Goal: Task Accomplishment & Management: Complete application form

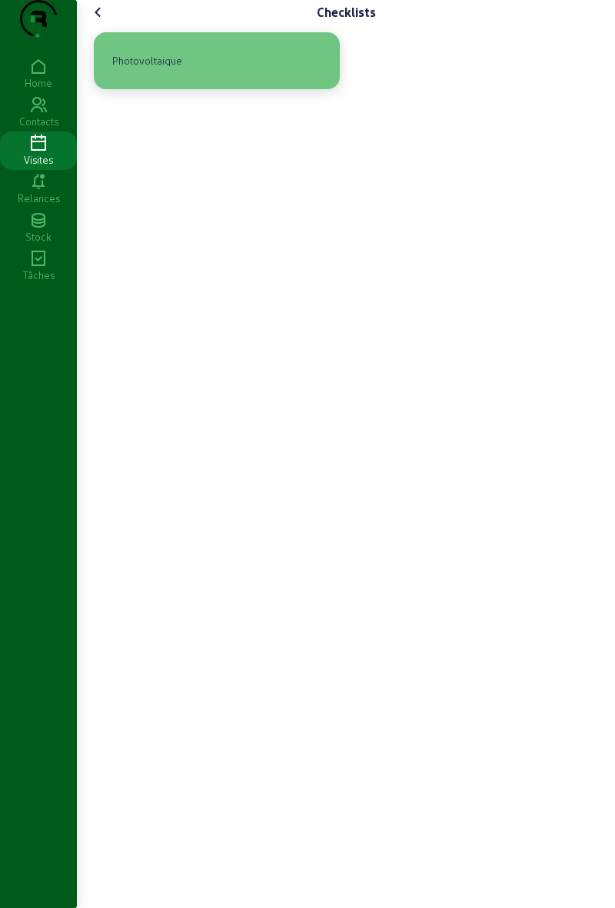
click at [266, 77] on div "Photovoltaique" at bounding box center [216, 61] width 221 height 32
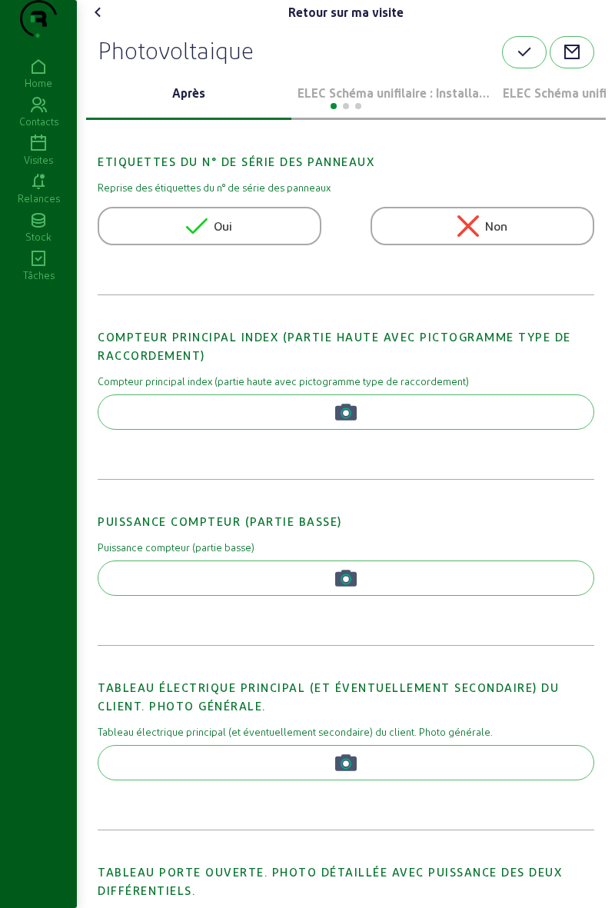
click at [369, 102] on p "ELEC Schéma unifilaire : Installation 1" at bounding box center [394, 93] width 193 height 18
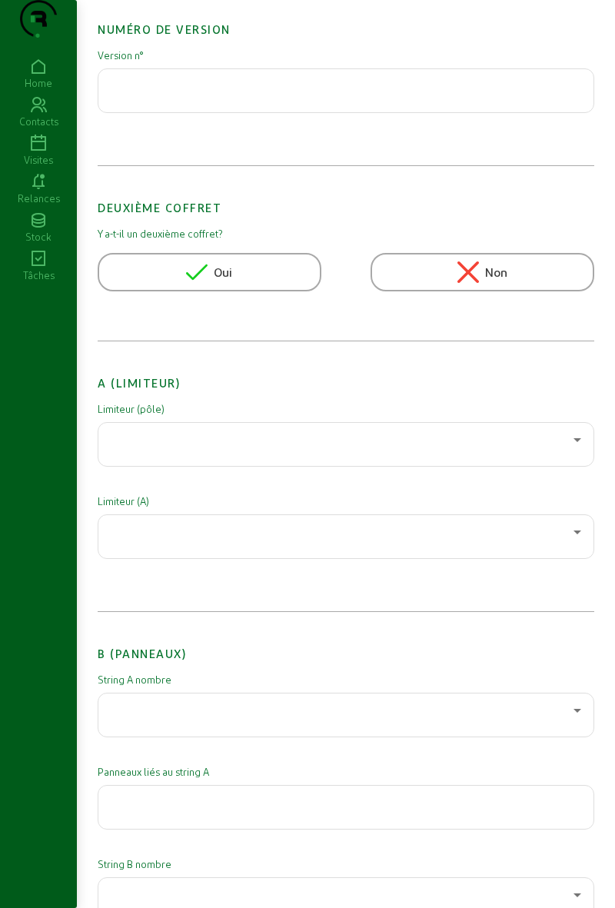
scroll to position [137, 0]
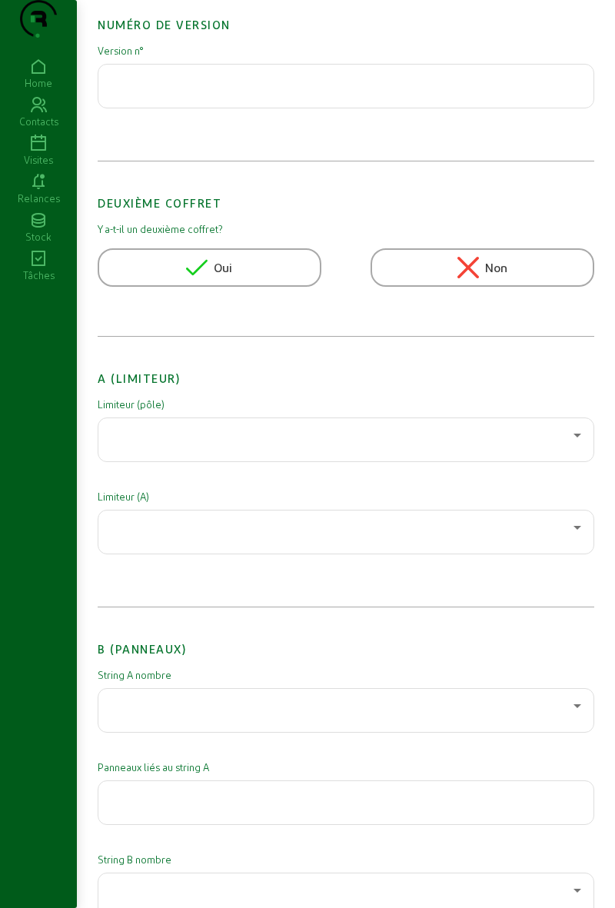
click at [301, 444] on div at bounding box center [342, 435] width 463 height 18
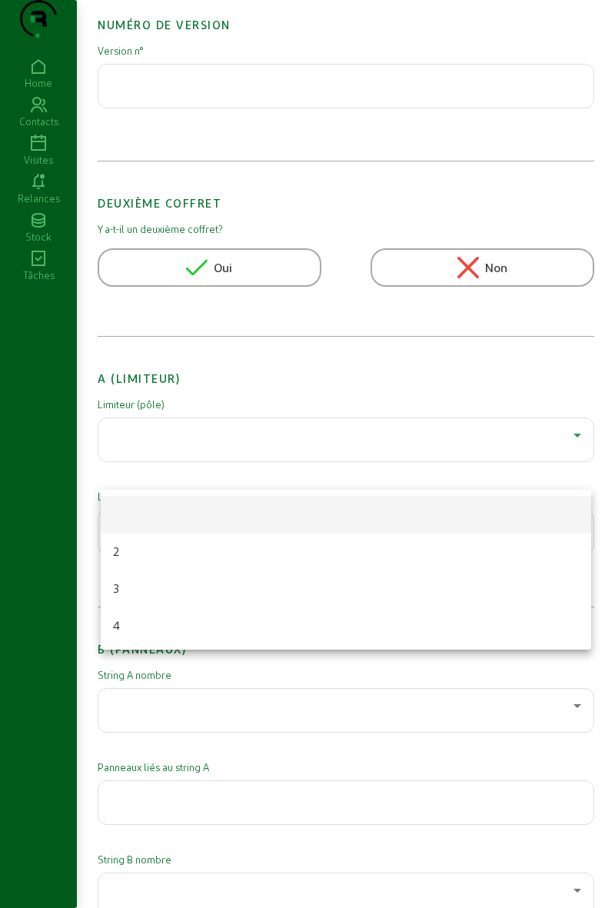
click at [236, 550] on mat-option "2" at bounding box center [346, 551] width 490 height 37
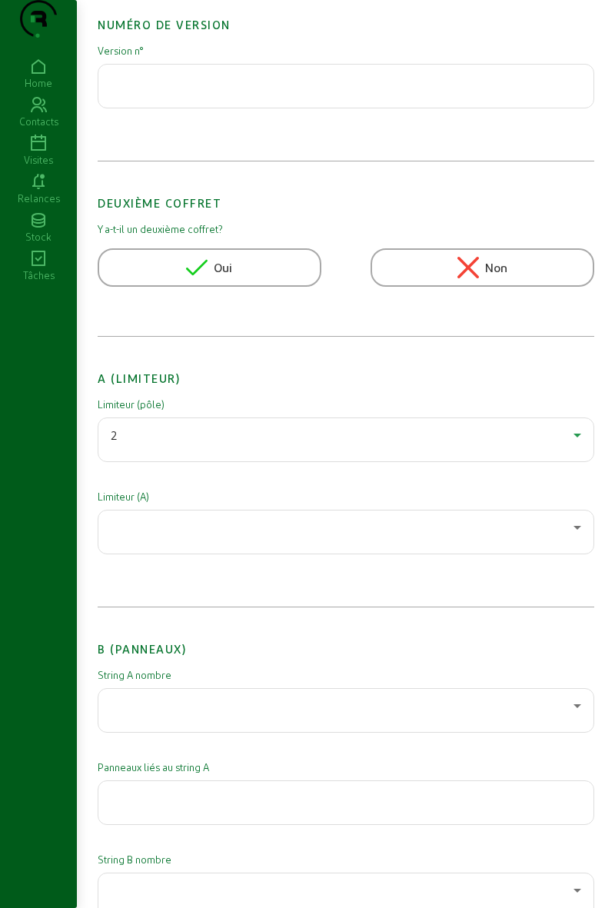
click at [256, 537] on div at bounding box center [342, 527] width 463 height 18
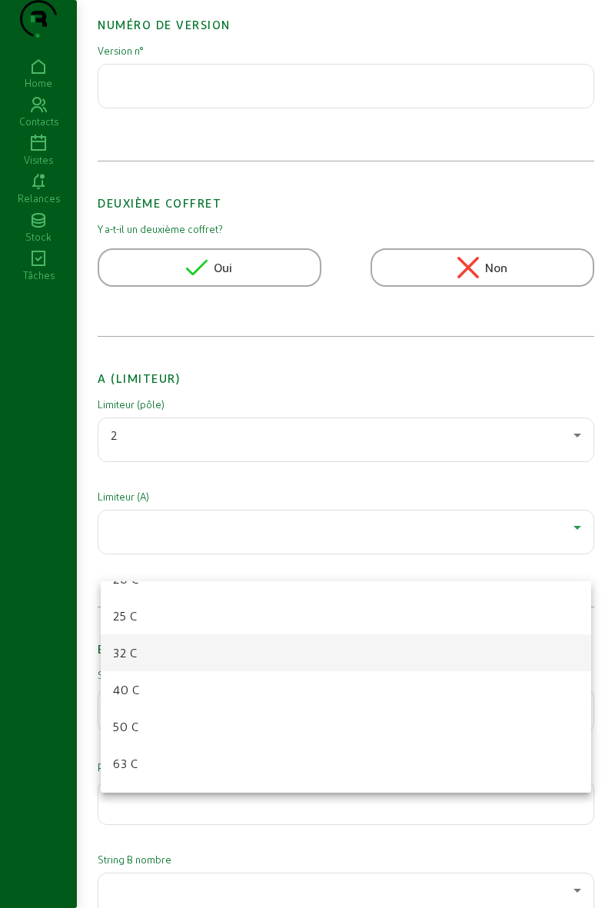
scroll to position [106, 0]
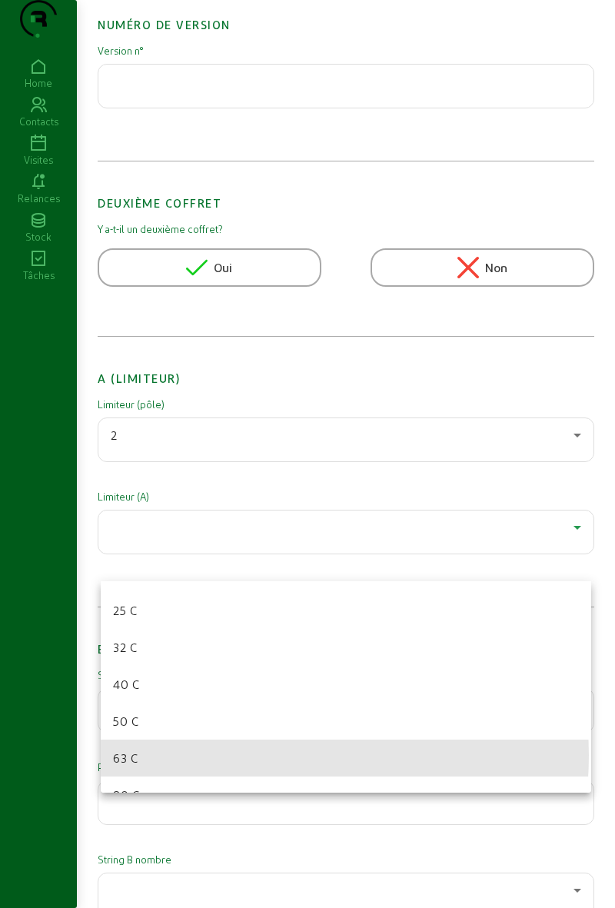
click at [223, 750] on mat-option "63 C" at bounding box center [346, 758] width 490 height 37
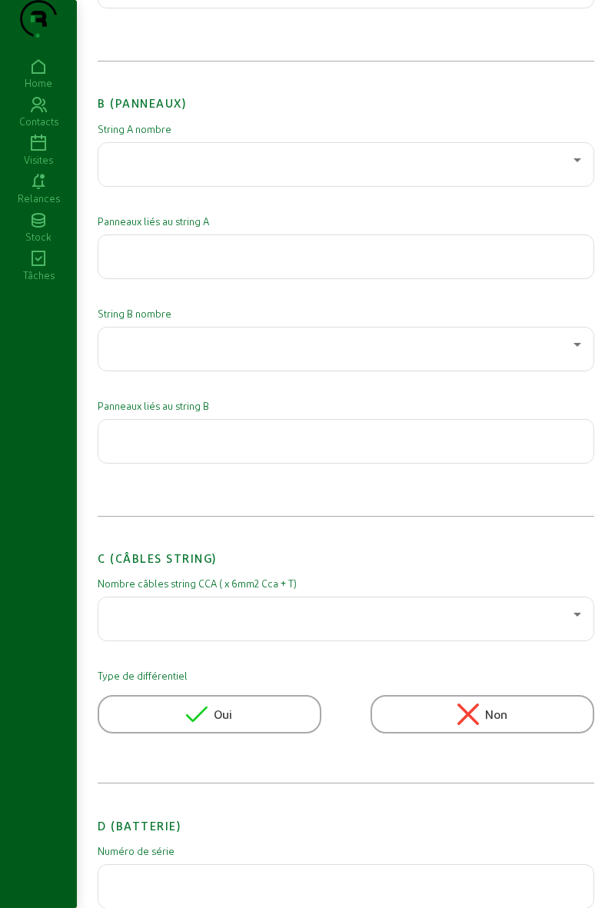
scroll to position [683, 0]
click at [271, 484] on div "Panneaux liés au string B" at bounding box center [346, 441] width 497 height 86
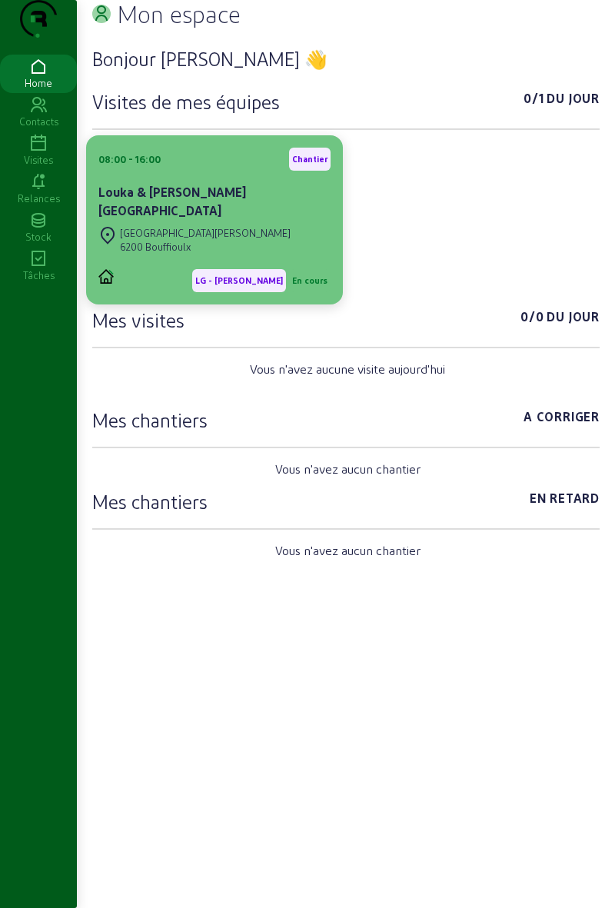
click at [241, 220] on div "Louka & [PERSON_NAME][GEOGRAPHIC_DATA]" at bounding box center [214, 201] width 232 height 37
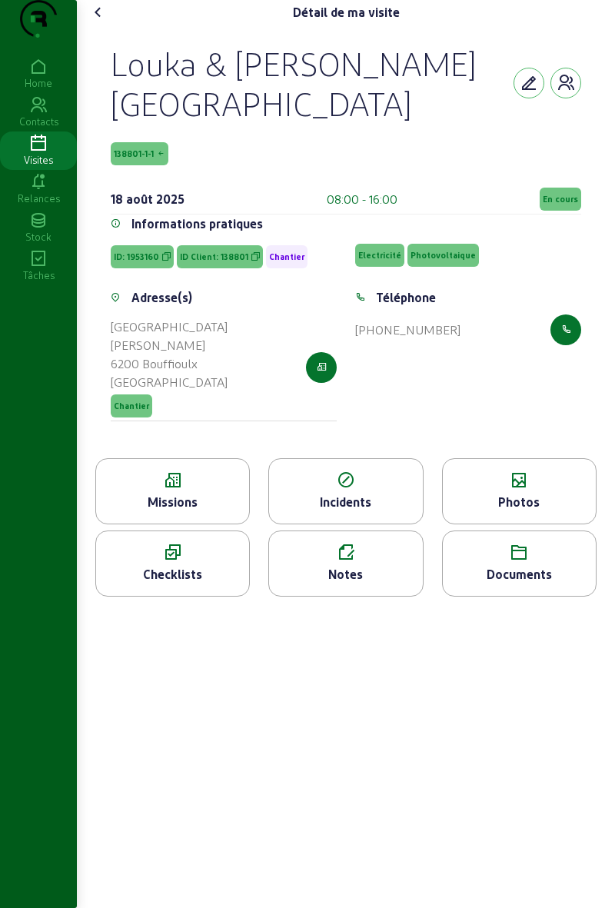
click at [190, 583] on div "Checklists" at bounding box center [172, 574] width 153 height 18
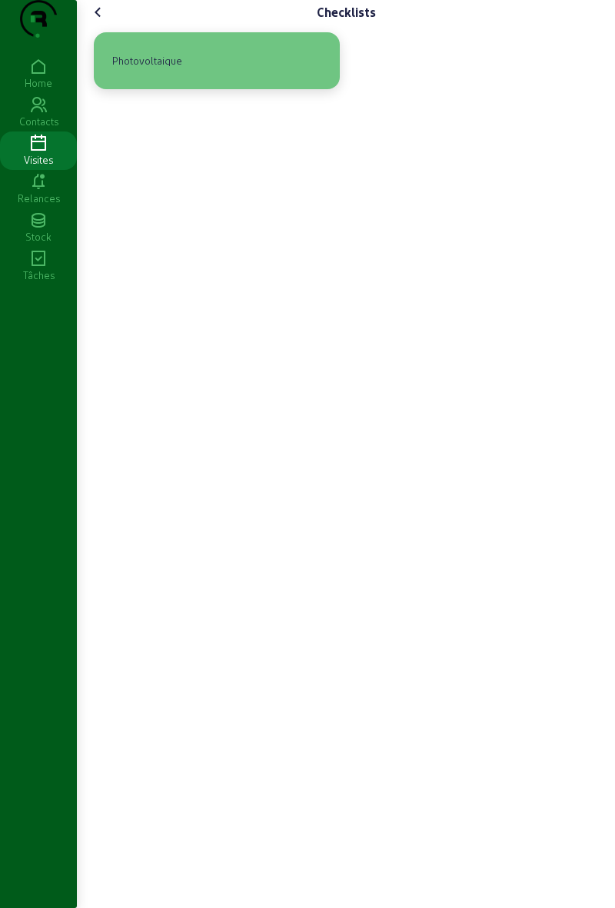
click at [258, 77] on div "Photovoltaique" at bounding box center [216, 61] width 221 height 32
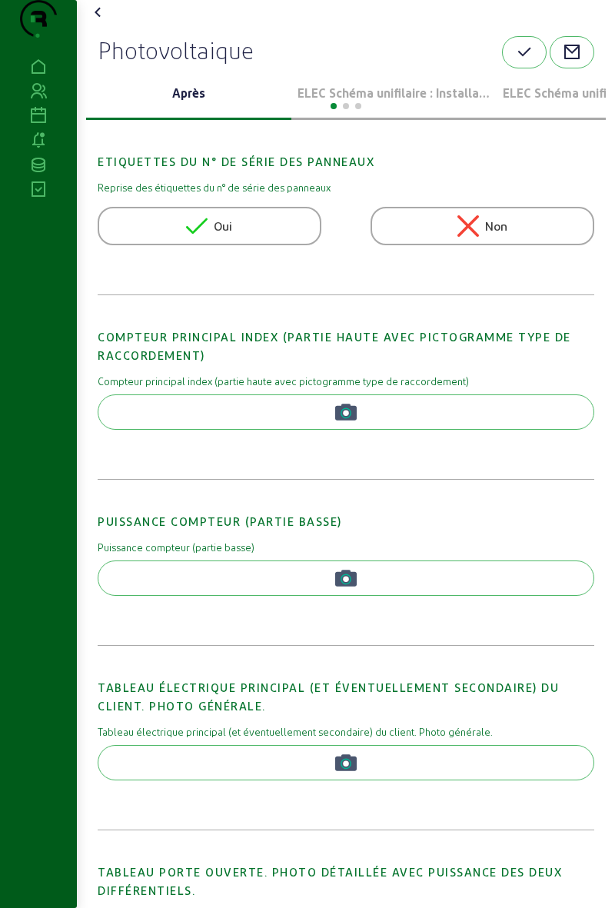
click at [377, 102] on p "ELEC Schéma unifilaire : Installation 1" at bounding box center [394, 93] width 193 height 18
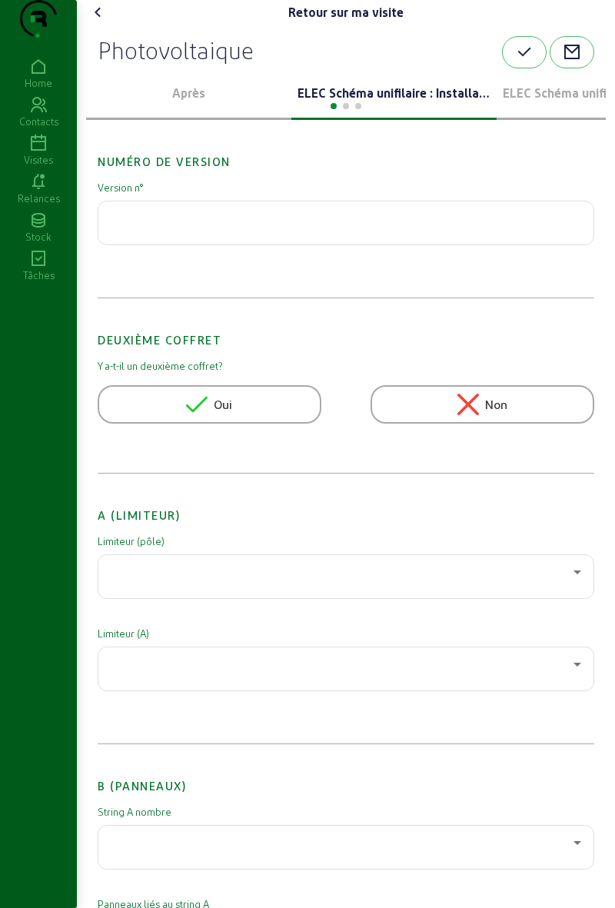
click at [364, 114] on div at bounding box center [346, 104] width 520 height 18
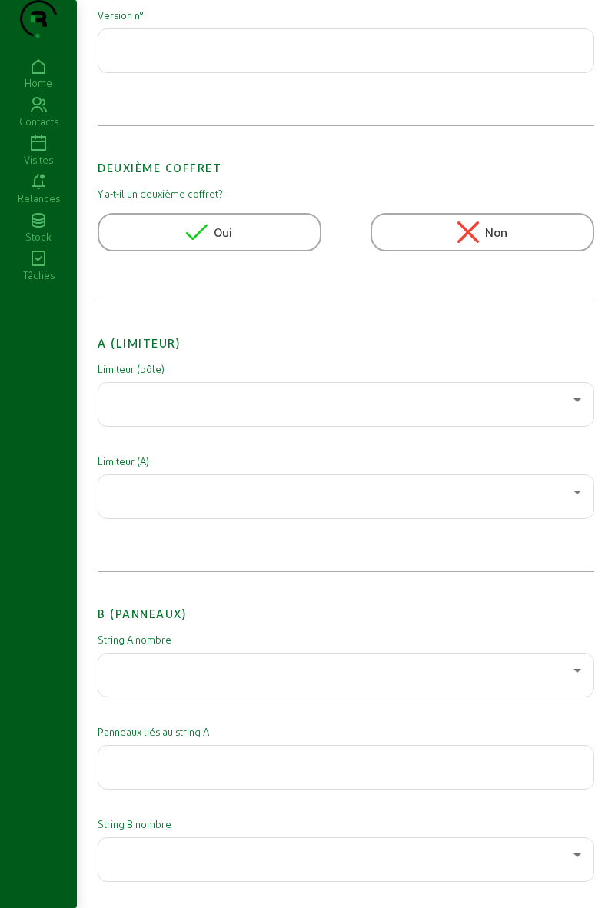
scroll to position [181, 0]
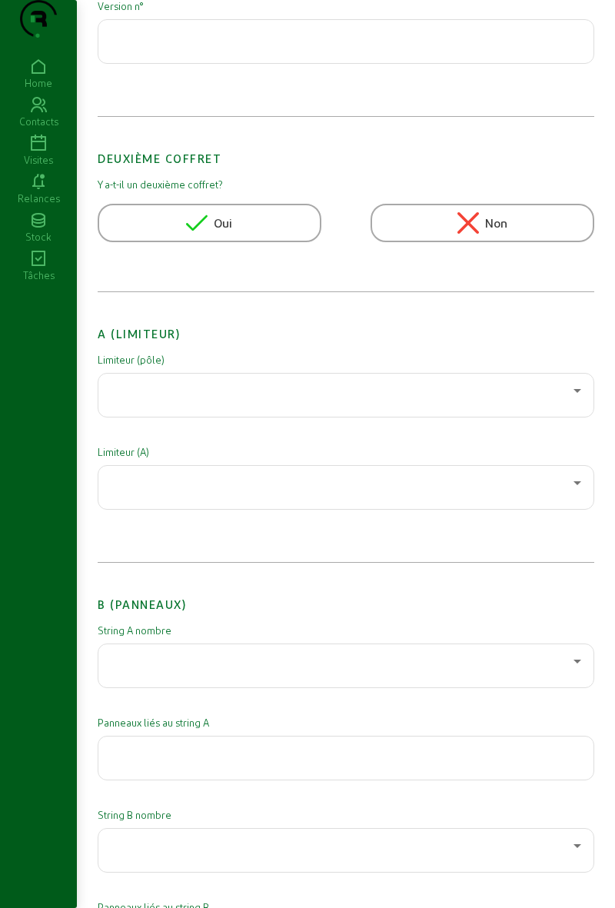
click at [371, 400] on div at bounding box center [342, 390] width 463 height 18
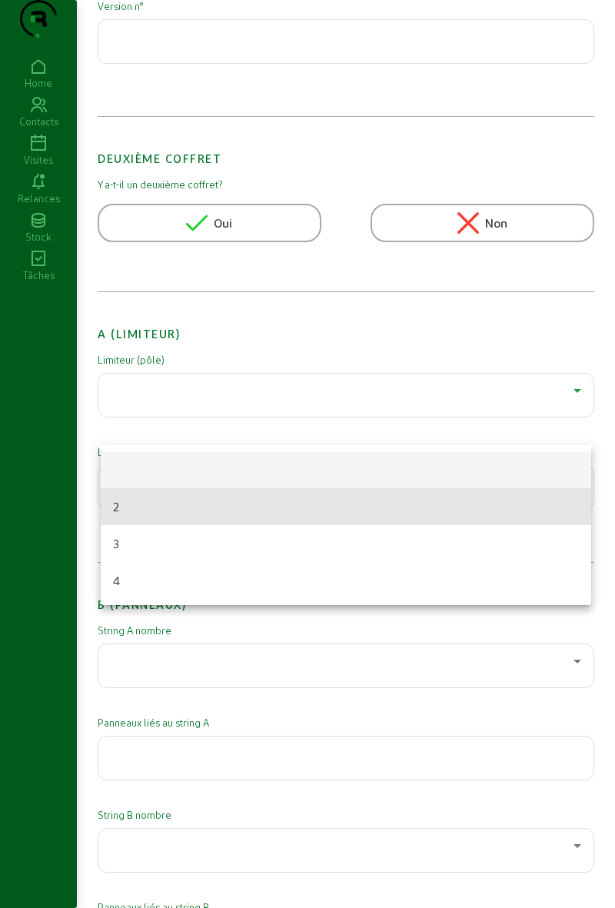
click at [266, 504] on mat-option "2" at bounding box center [346, 506] width 490 height 37
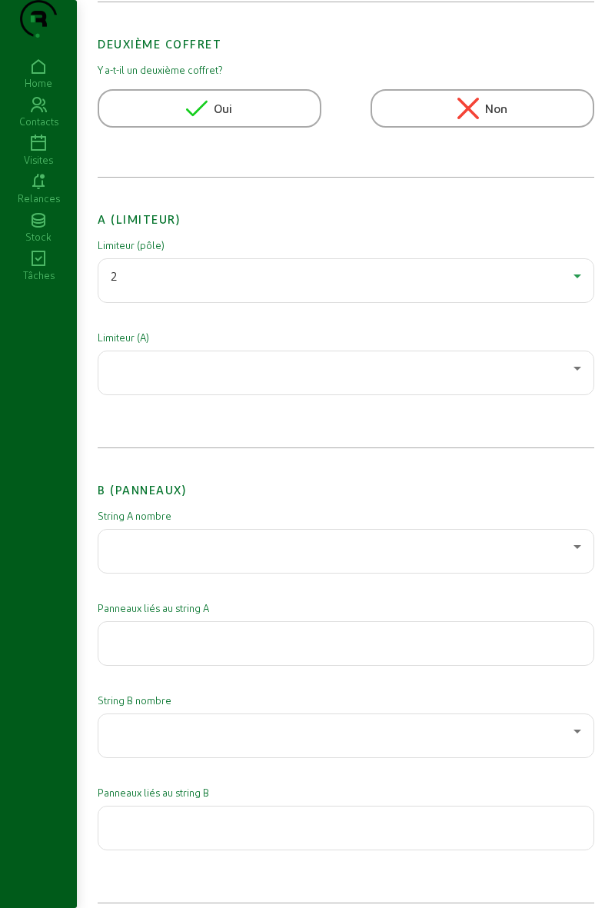
scroll to position [308, 0]
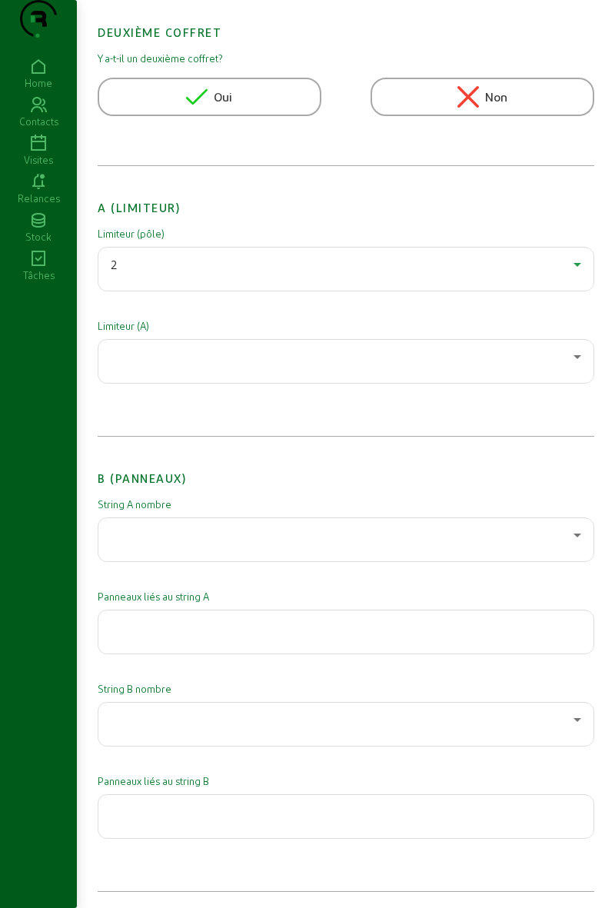
click at [293, 383] on div at bounding box center [346, 361] width 470 height 43
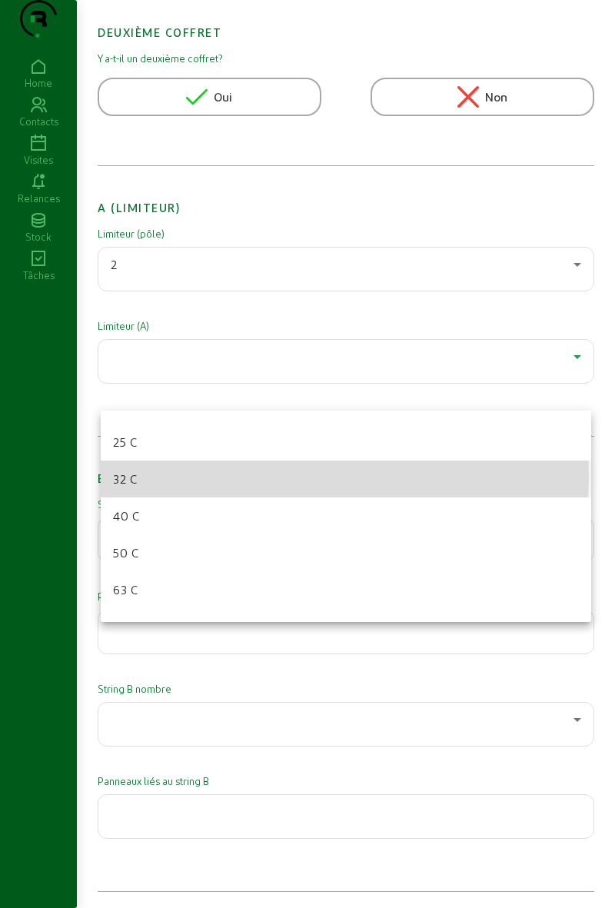
scroll to position [106, 0]
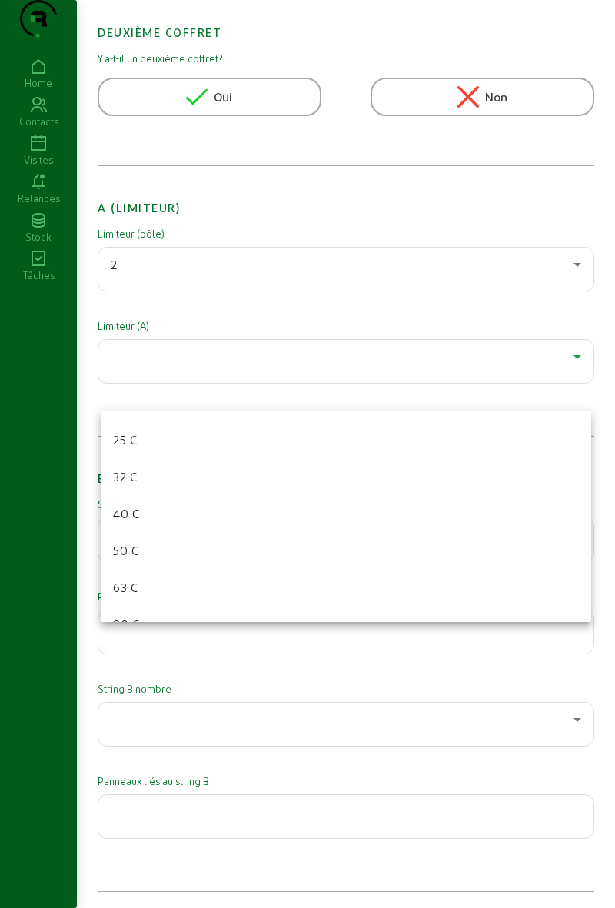
click at [244, 581] on mat-option "63 C" at bounding box center [346, 587] width 490 height 37
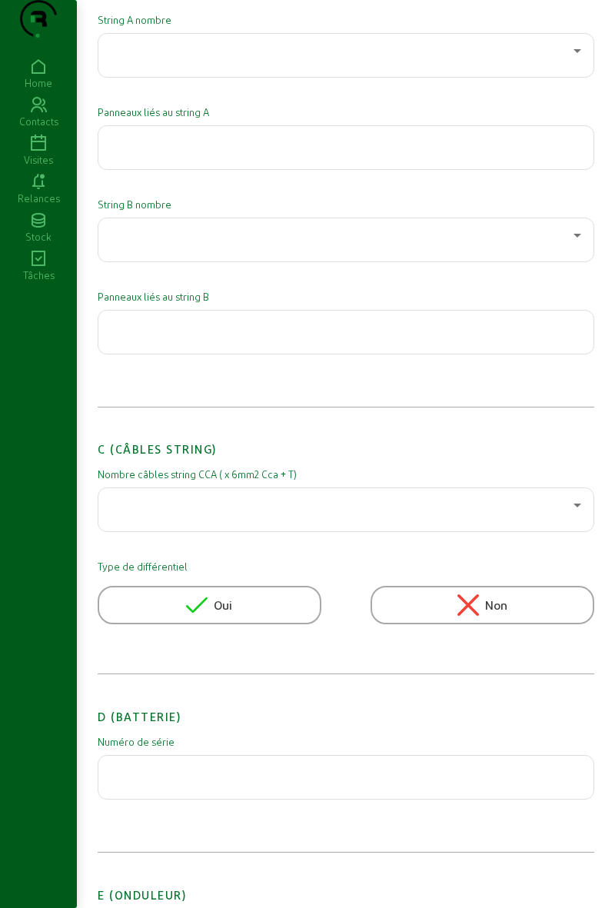
click at [220, 458] on h2 "C (Câbles string)" at bounding box center [346, 438] width 497 height 42
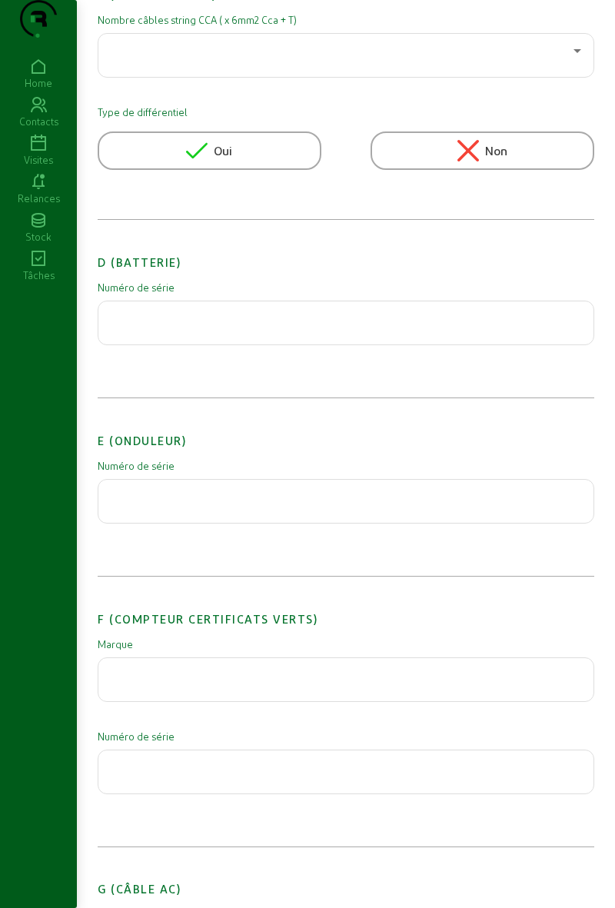
scroll to position [1247, 0]
click at [253, 505] on input "text" at bounding box center [346, 496] width 470 height 18
click at [165, 505] on input "text" at bounding box center [346, 496] width 470 height 18
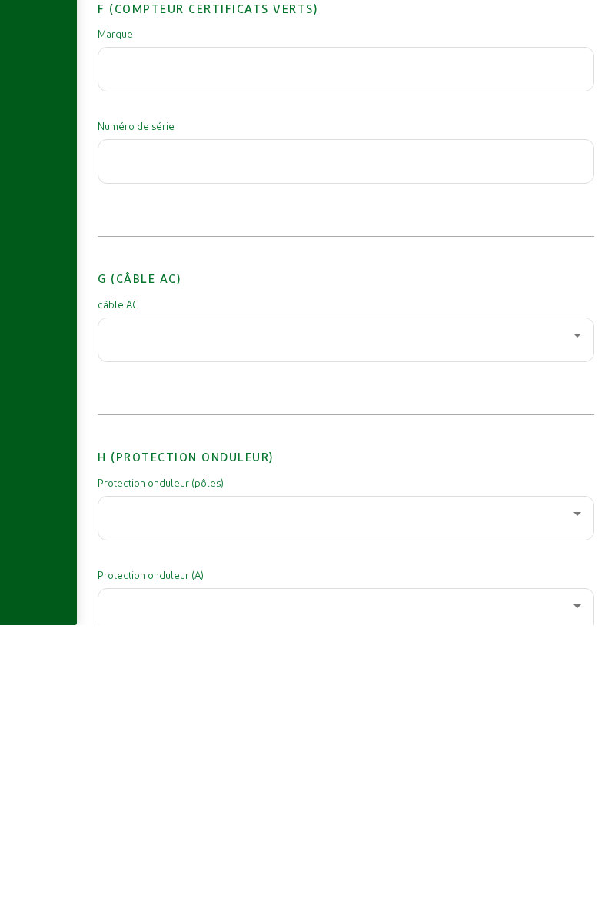
scroll to position [1600, 0]
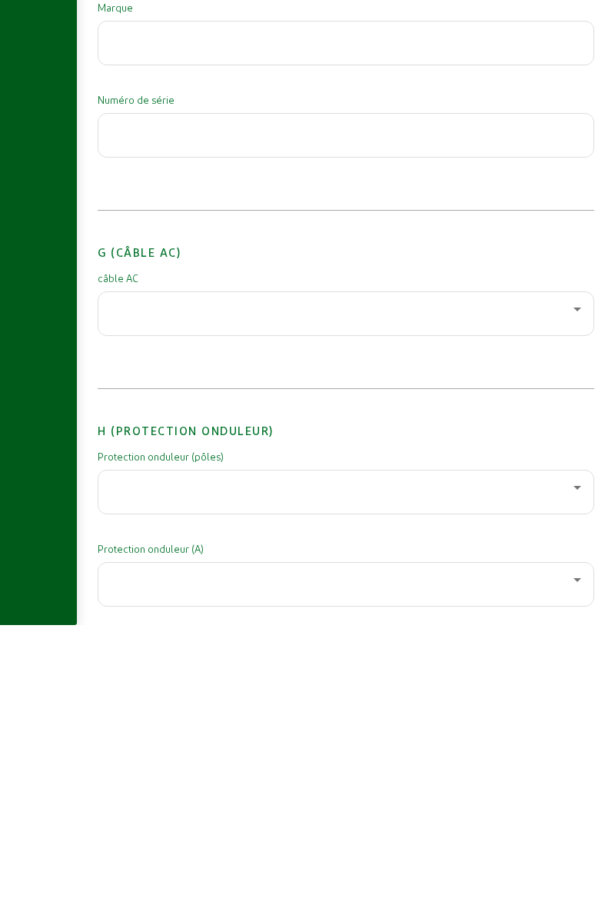
type input "3017317318"
click at [319, 618] on div at bounding box center [346, 596] width 470 height 43
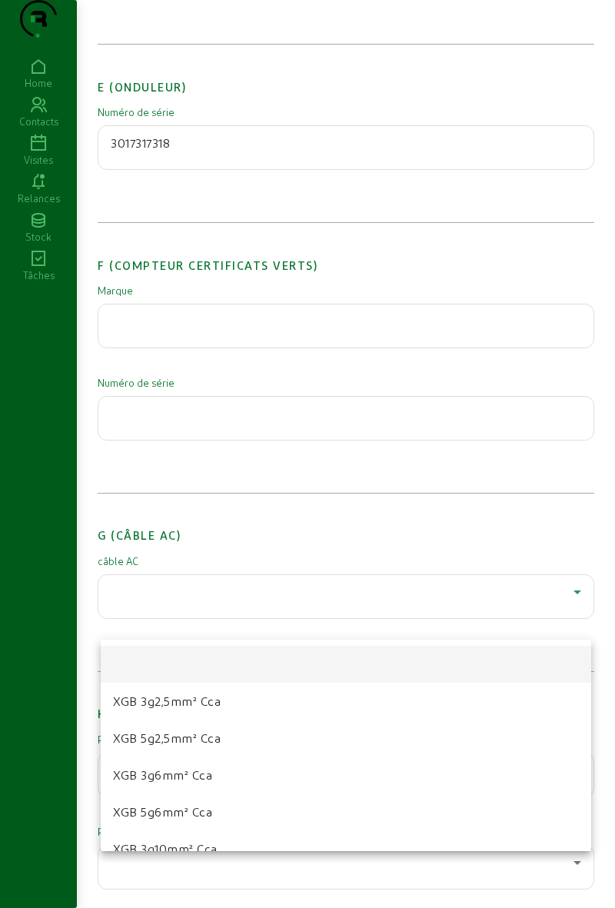
click at [251, 713] on mat-option "XGB 3g2,5mm² Cca" at bounding box center [346, 701] width 490 height 37
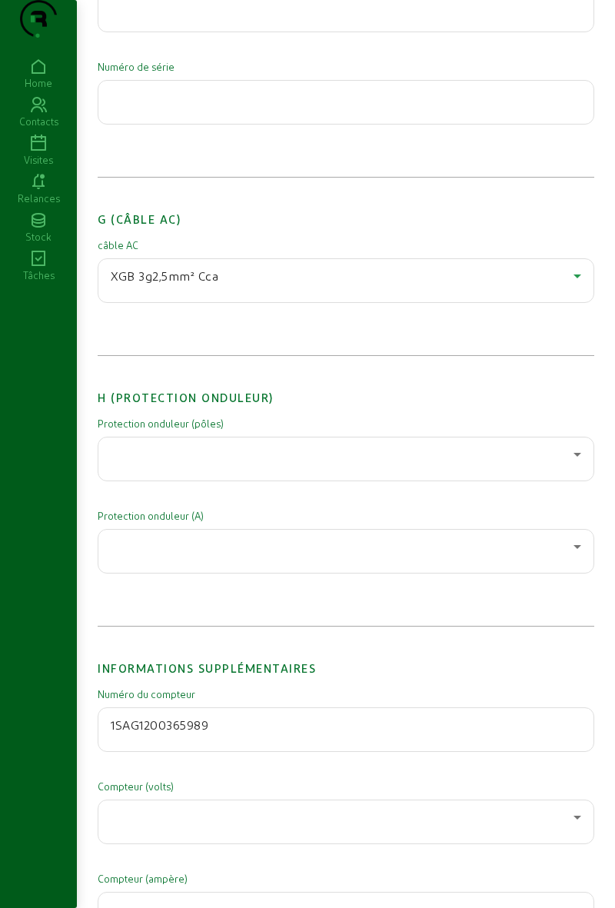
scroll to position [1918, 0]
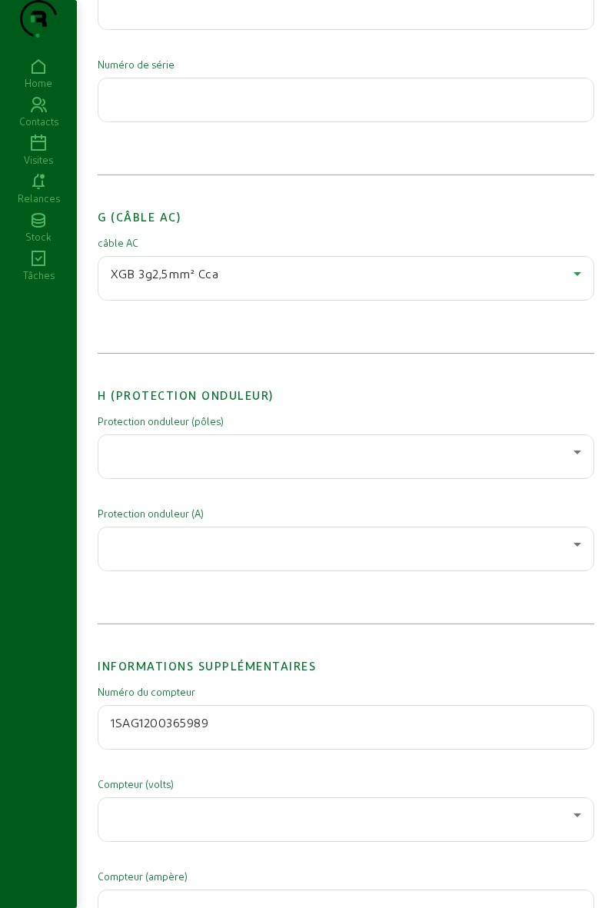
click at [269, 461] on div at bounding box center [342, 452] width 463 height 18
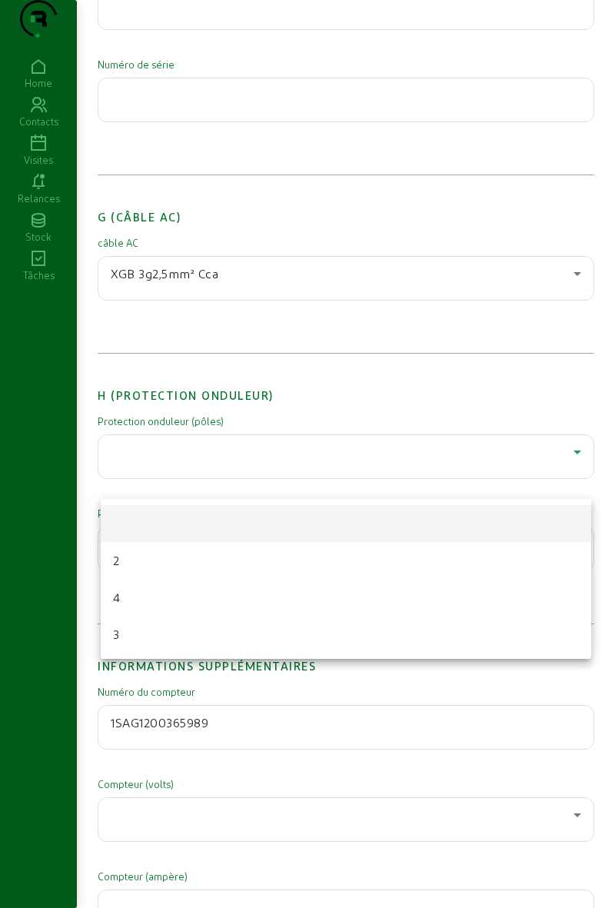
click at [196, 567] on mat-option "2" at bounding box center [346, 560] width 490 height 37
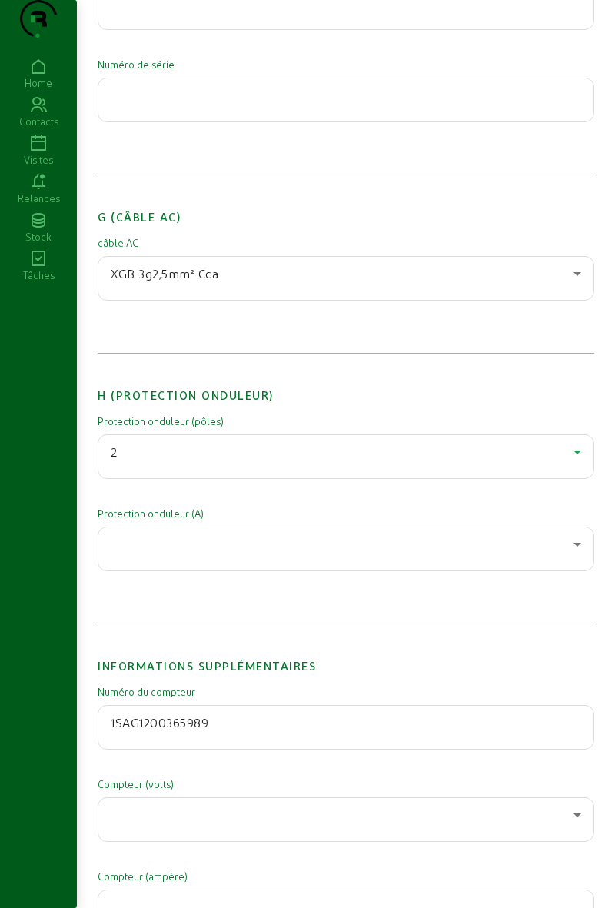
click at [231, 570] on div at bounding box center [346, 548] width 470 height 43
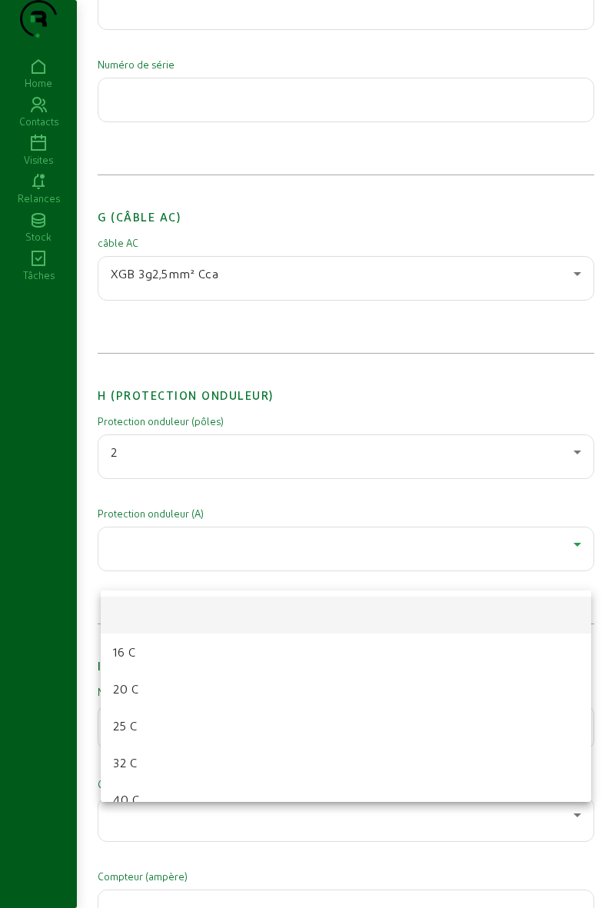
click at [201, 681] on mat-option "20 C" at bounding box center [346, 688] width 490 height 37
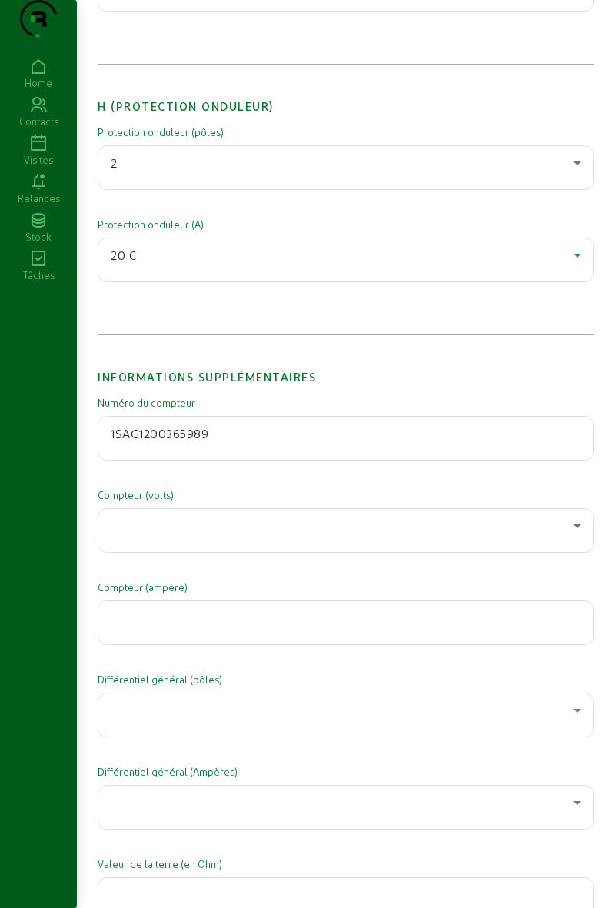
scroll to position [2209, 0]
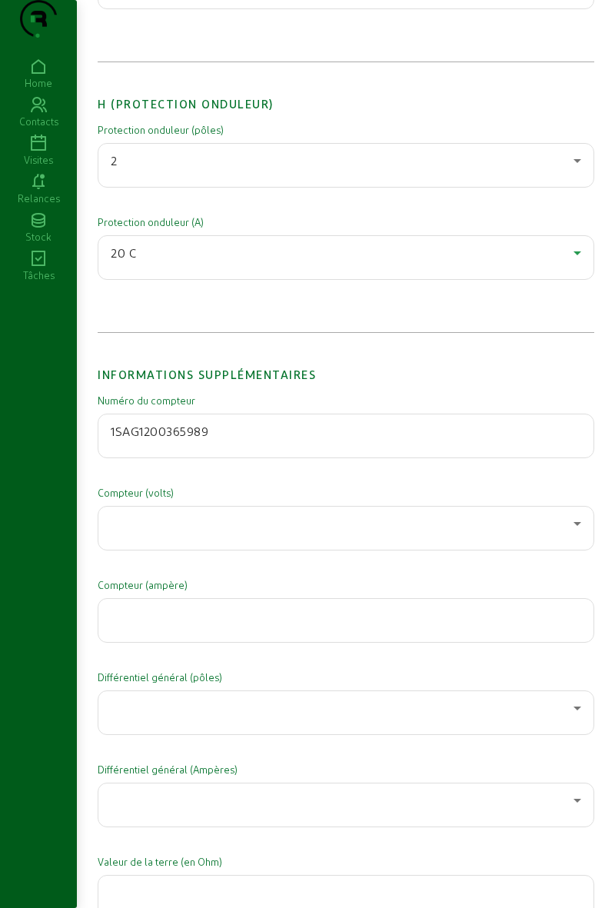
click at [239, 533] on div at bounding box center [342, 523] width 463 height 18
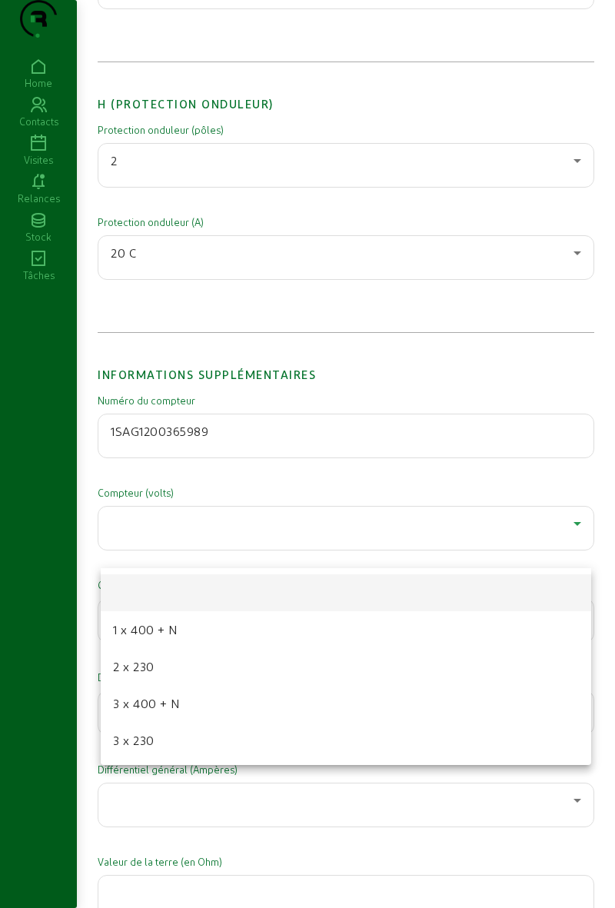
click at [175, 633] on span "1 x 400 + N" at bounding box center [145, 629] width 65 height 18
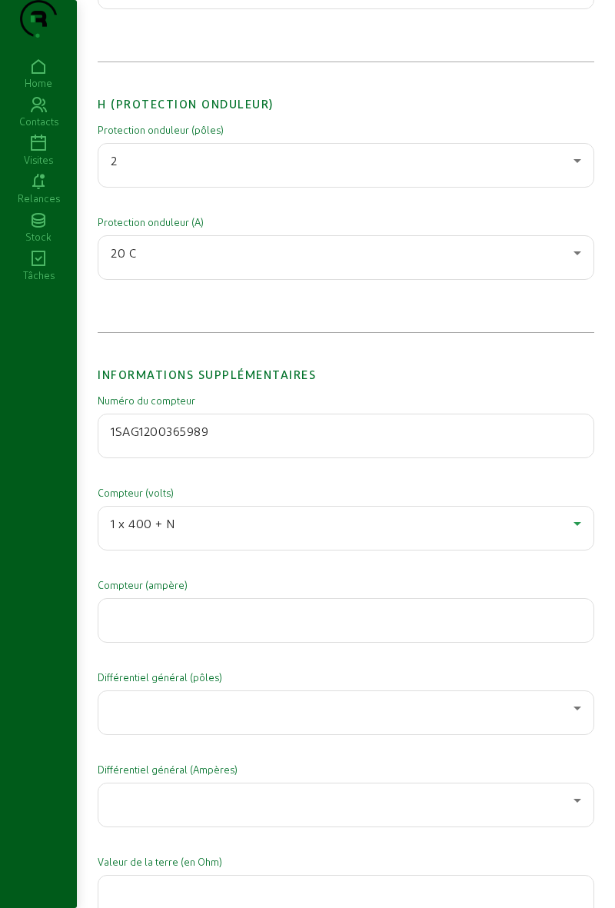
click at [189, 642] on div at bounding box center [346, 620] width 470 height 43
click at [190, 642] on div at bounding box center [346, 620] width 470 height 43
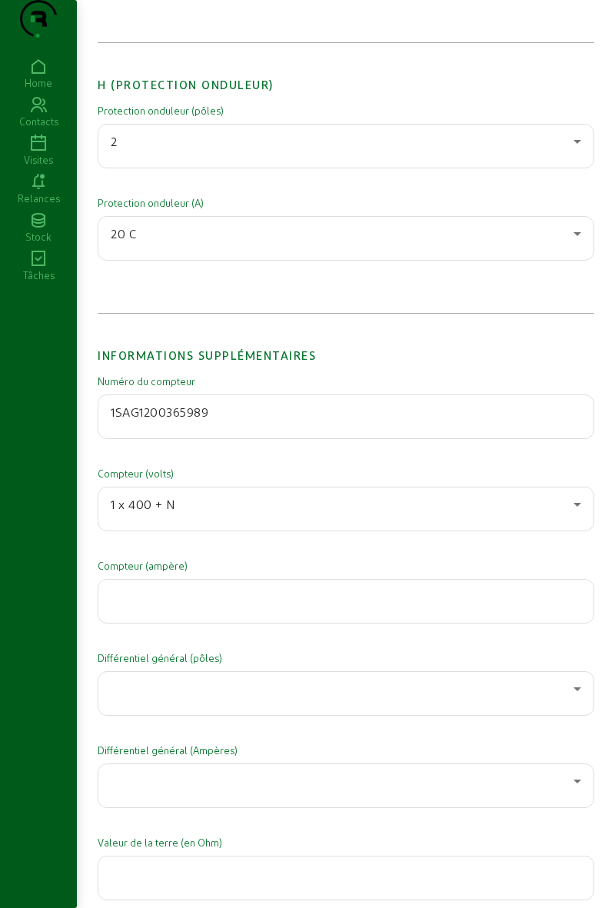
scroll to position [2228, 0]
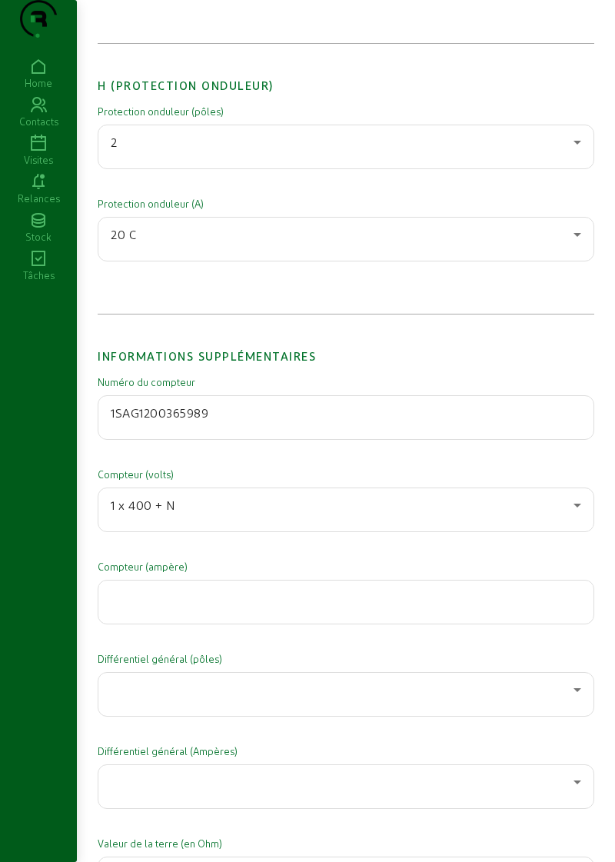
click at [131, 607] on input "number" at bounding box center [346, 597] width 470 height 18
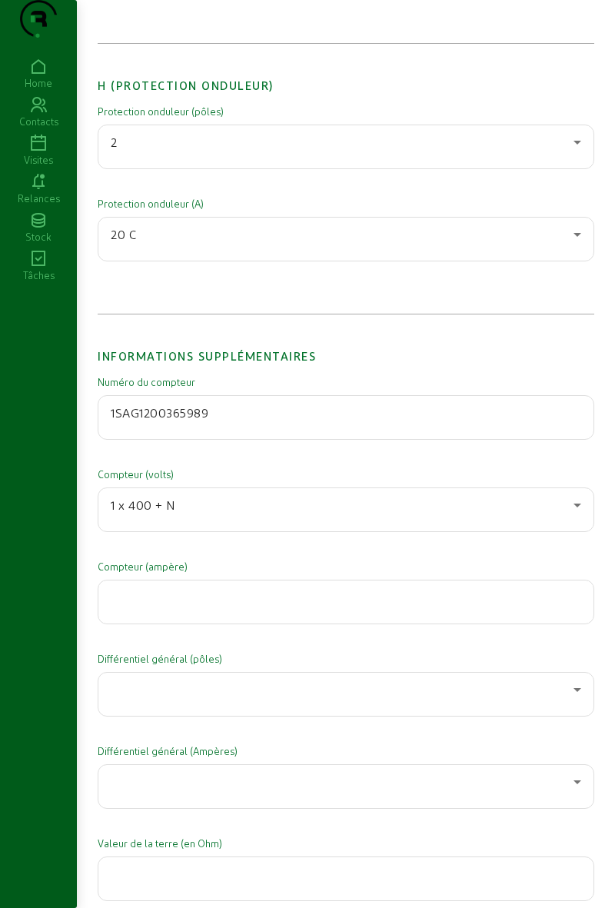
click at [140, 607] on input "number" at bounding box center [346, 597] width 470 height 18
type input "50"
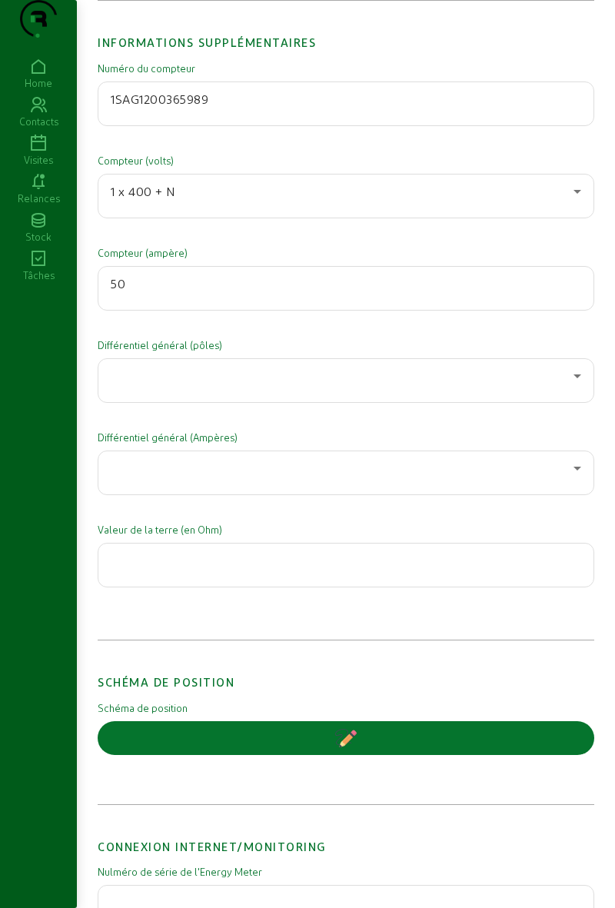
click at [250, 383] on div at bounding box center [346, 380] width 470 height 43
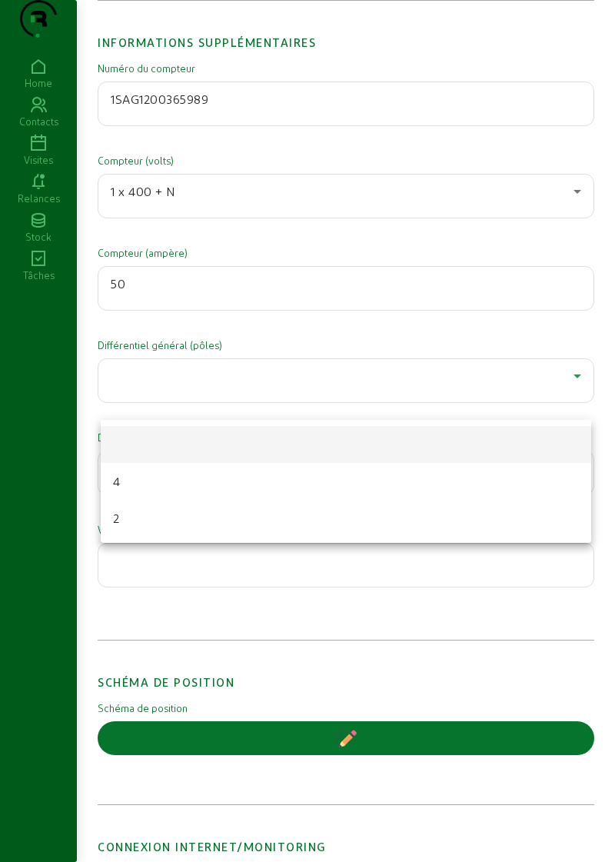
click at [168, 517] on mat-option "2" at bounding box center [346, 518] width 490 height 37
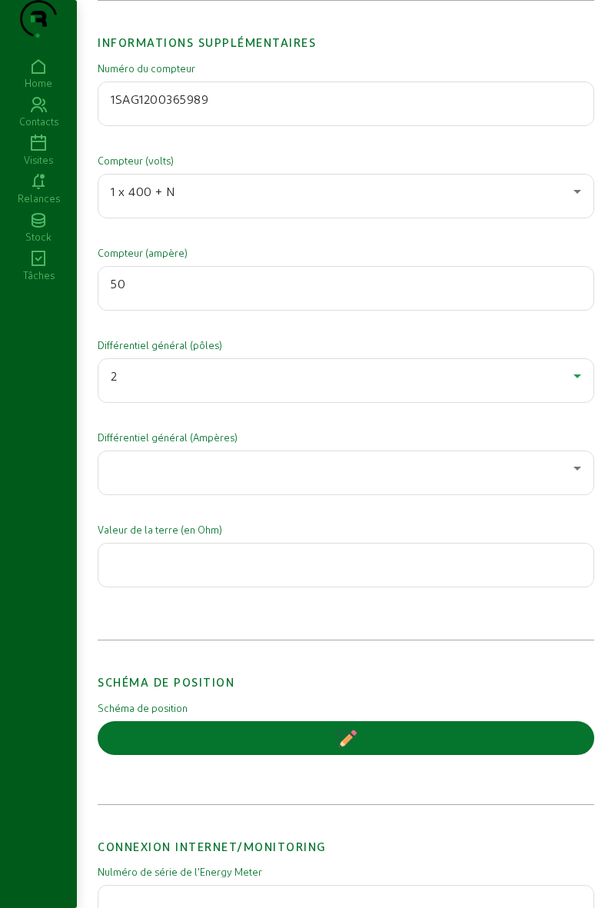
click at [186, 477] on div at bounding box center [342, 468] width 463 height 18
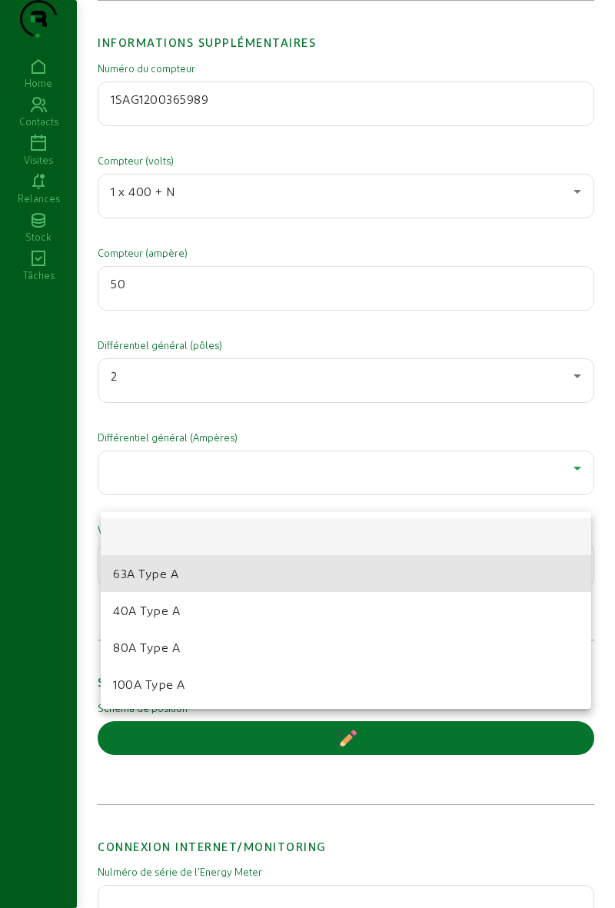
click at [163, 572] on span "63A Type A" at bounding box center [145, 573] width 65 height 18
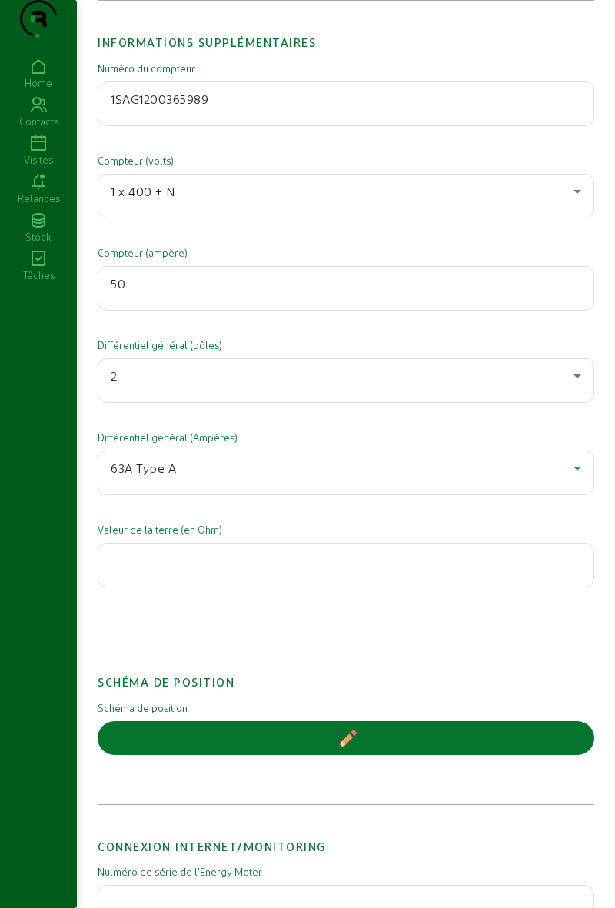
click at [203, 570] on input "number" at bounding box center [346, 560] width 470 height 18
click at [231, 587] on div at bounding box center [346, 565] width 470 height 43
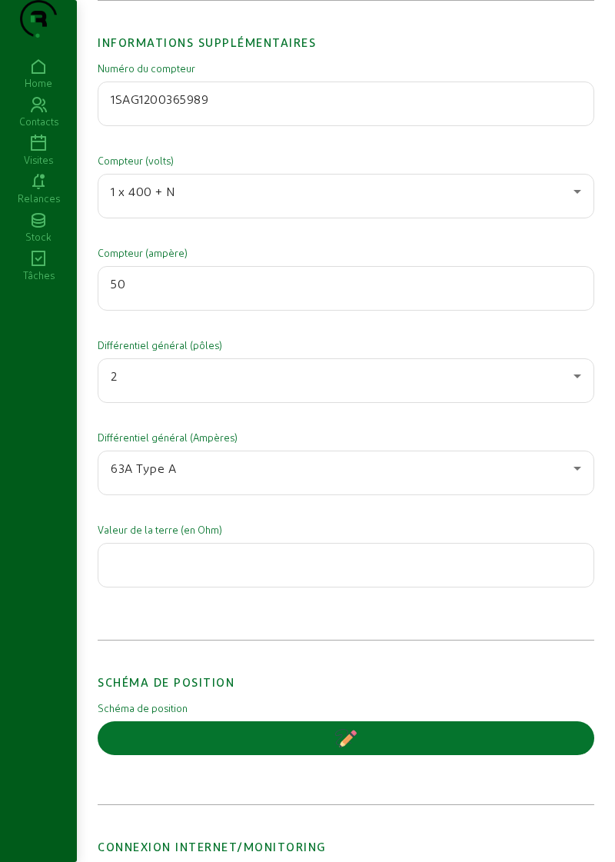
click at [360, 570] on input "number" at bounding box center [346, 560] width 470 height 18
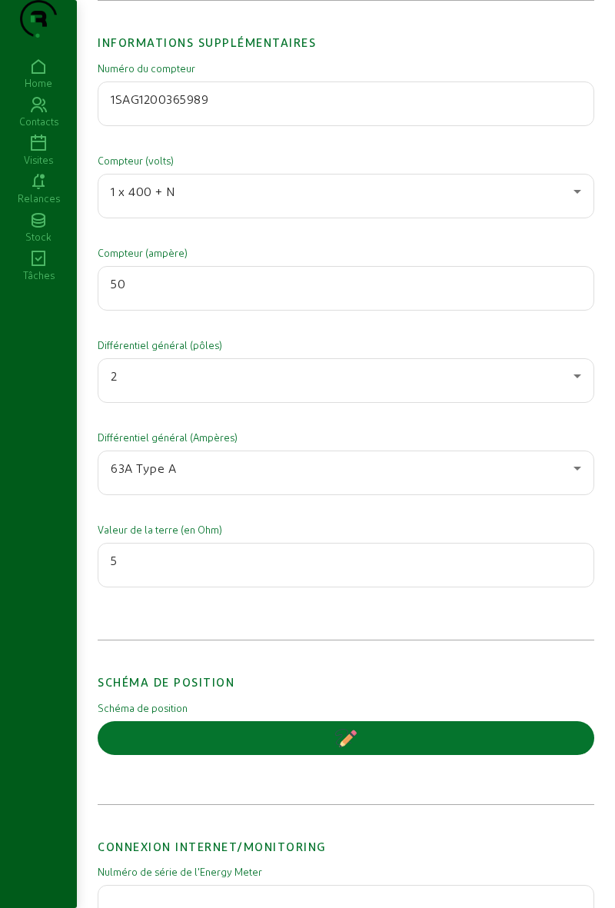
type input "5"
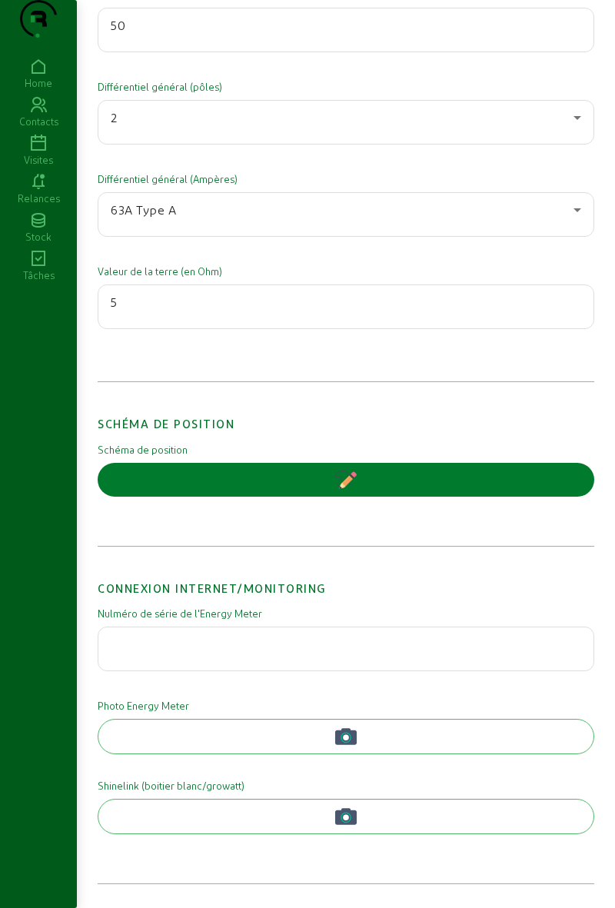
click at [361, 484] on button "button" at bounding box center [346, 480] width 497 height 34
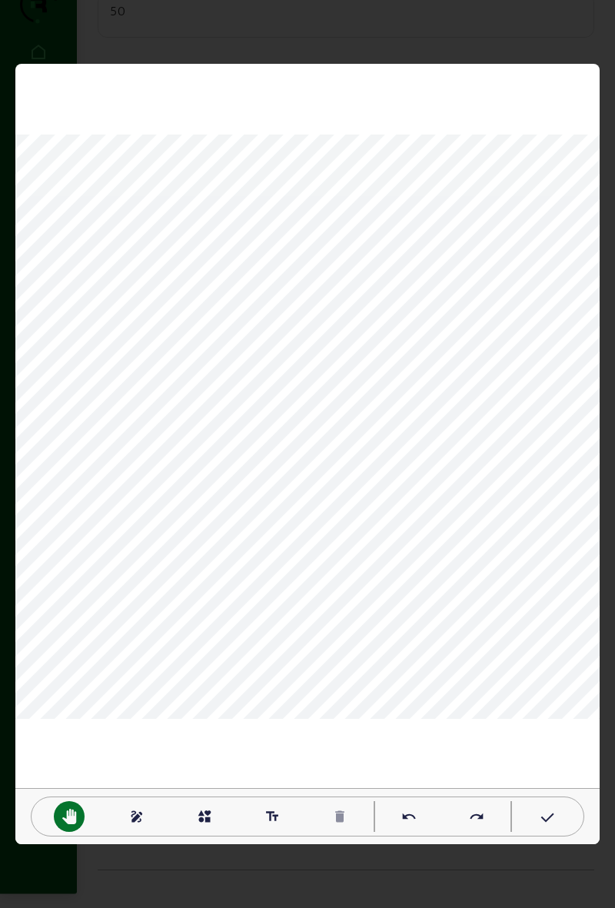
scroll to position [0, 0]
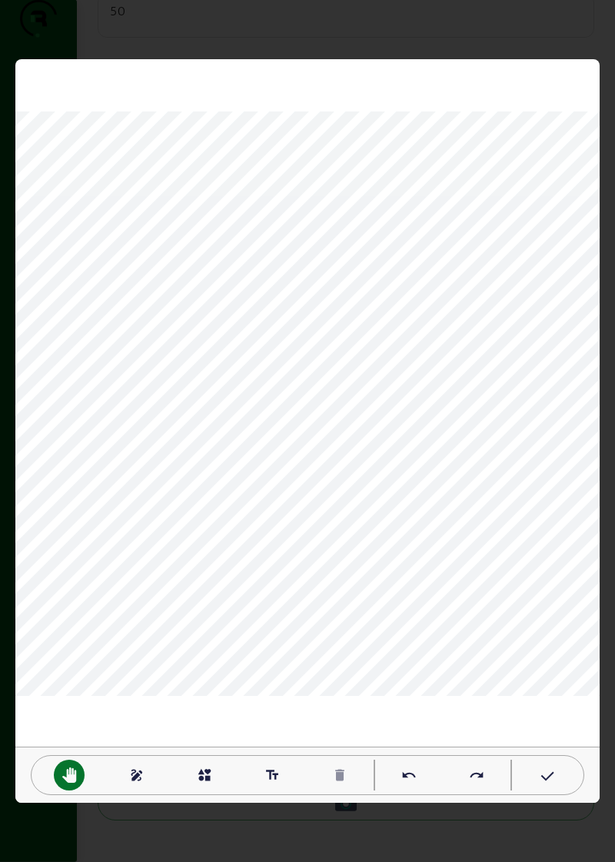
click at [128, 780] on div "pan_tool draw interests text_fields delete undo redo" at bounding box center [307, 430] width 584 height 743
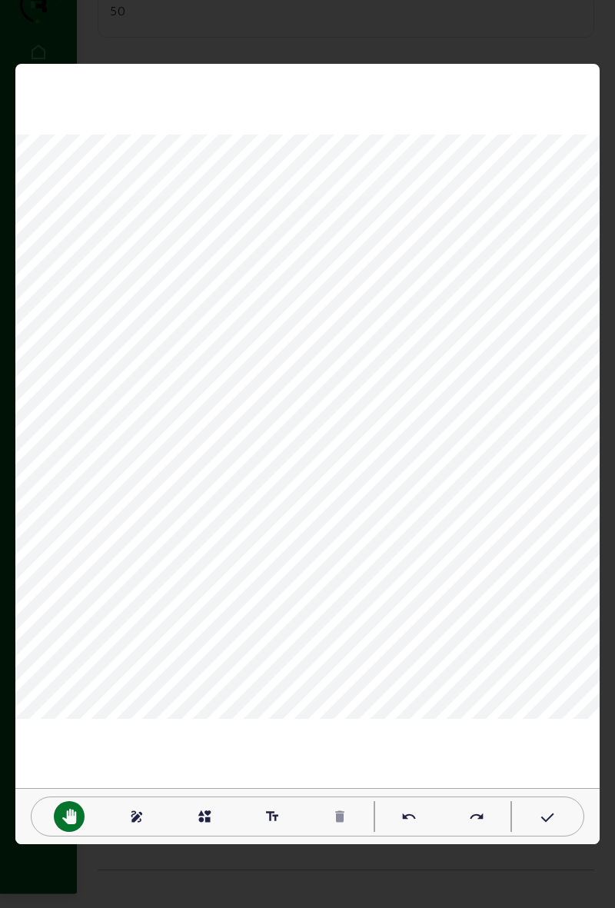
click at [131, 829] on div "draw" at bounding box center [136, 816] width 31 height 31
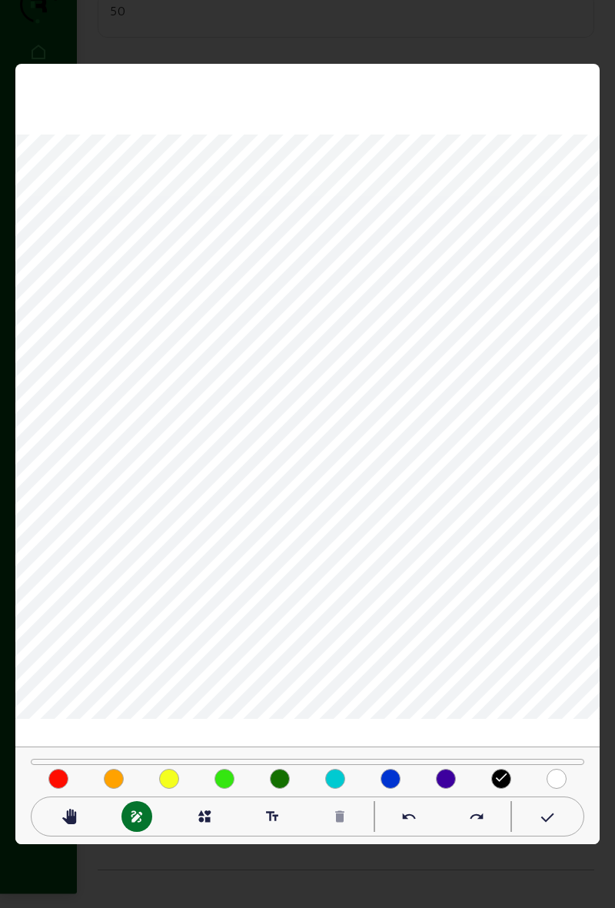
click at [496, 780] on mat-icon "done" at bounding box center [501, 777] width 15 height 15
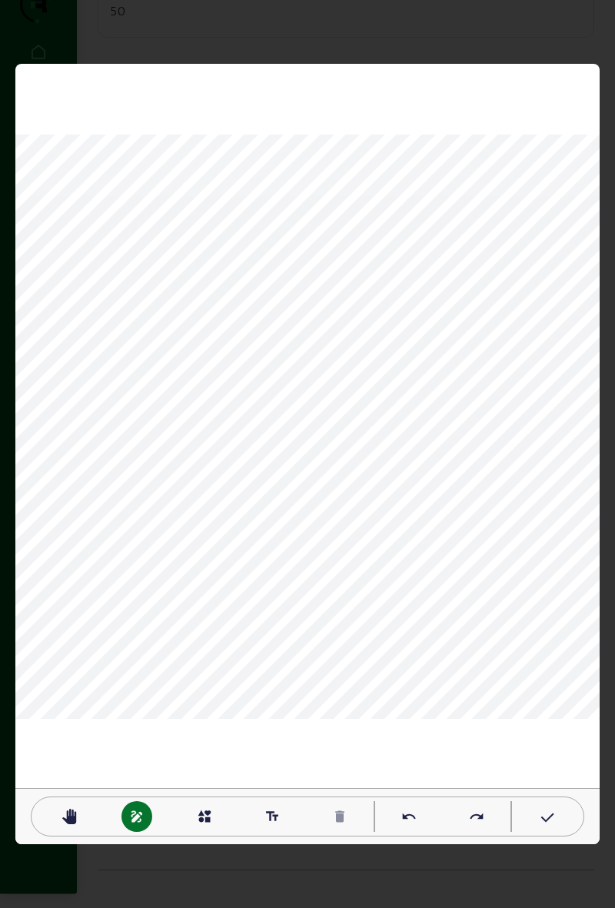
click at [336, 816] on mat-icon "delete" at bounding box center [339, 816] width 15 height 15
click at [337, 817] on mat-icon "delete" at bounding box center [339, 816] width 15 height 15
click at [65, 810] on mat-icon "pan_tool" at bounding box center [69, 816] width 15 height 15
click at [337, 817] on mat-icon "delete" at bounding box center [339, 816] width 15 height 15
click at [135, 809] on mat-icon "draw" at bounding box center [136, 816] width 15 height 15
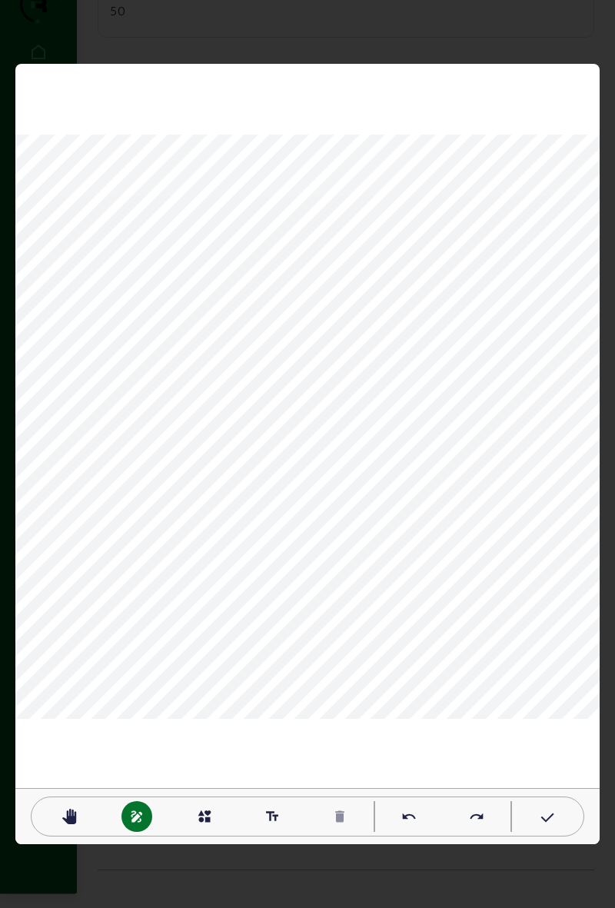
click at [270, 819] on mat-icon "text_fields" at bounding box center [271, 816] width 15 height 15
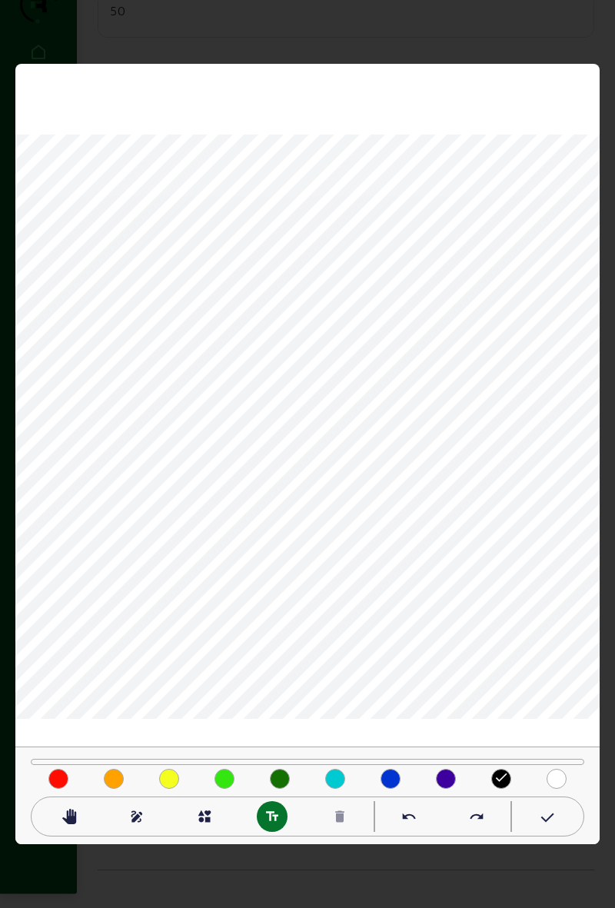
click at [266, 813] on mat-icon "text_fields" at bounding box center [271, 816] width 15 height 15
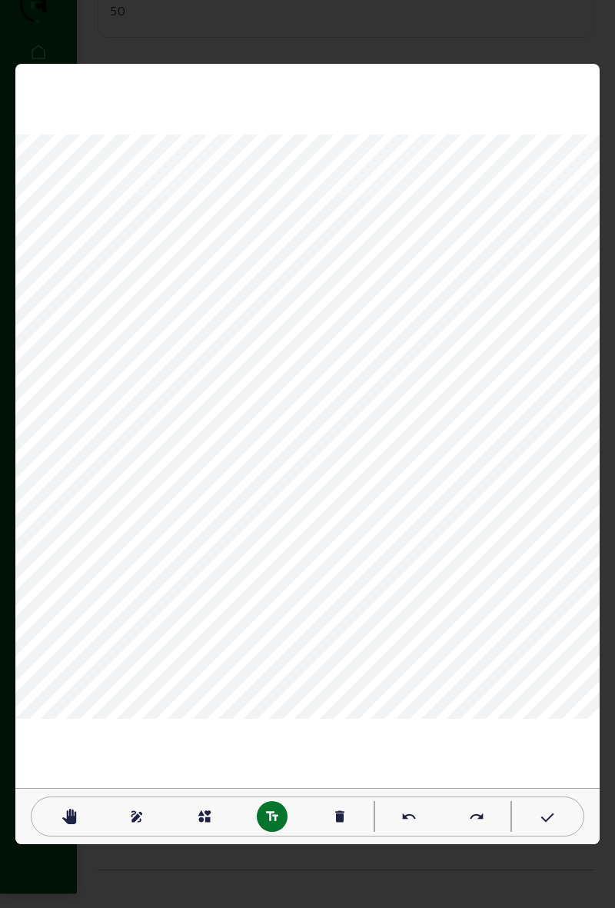
click at [276, 814] on mat-icon "text_fields" at bounding box center [271, 816] width 15 height 15
click at [70, 824] on div "pan_tool" at bounding box center [69, 816] width 31 height 31
click at [264, 819] on div "text_fields" at bounding box center [272, 816] width 31 height 31
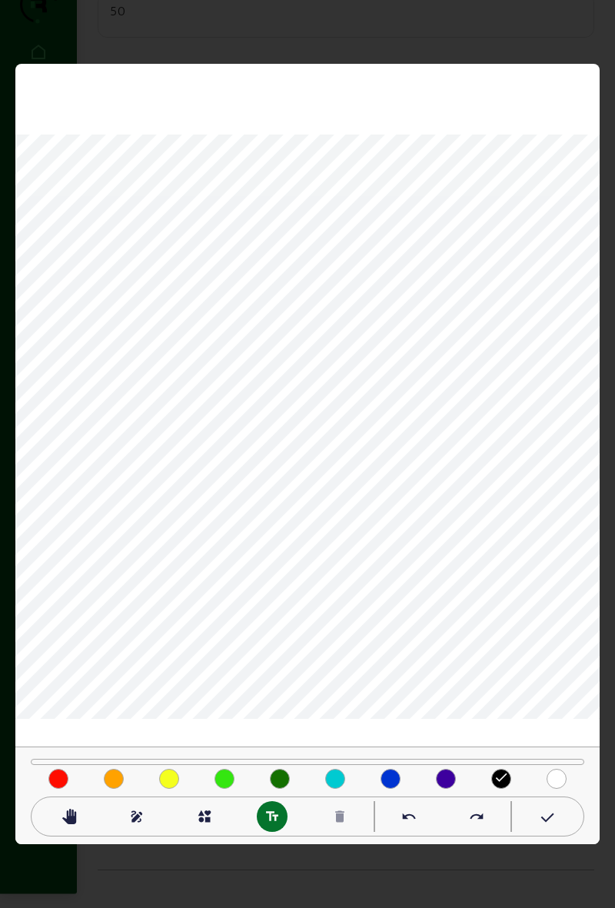
click at [264, 818] on mat-icon "text_fields" at bounding box center [271, 816] width 15 height 15
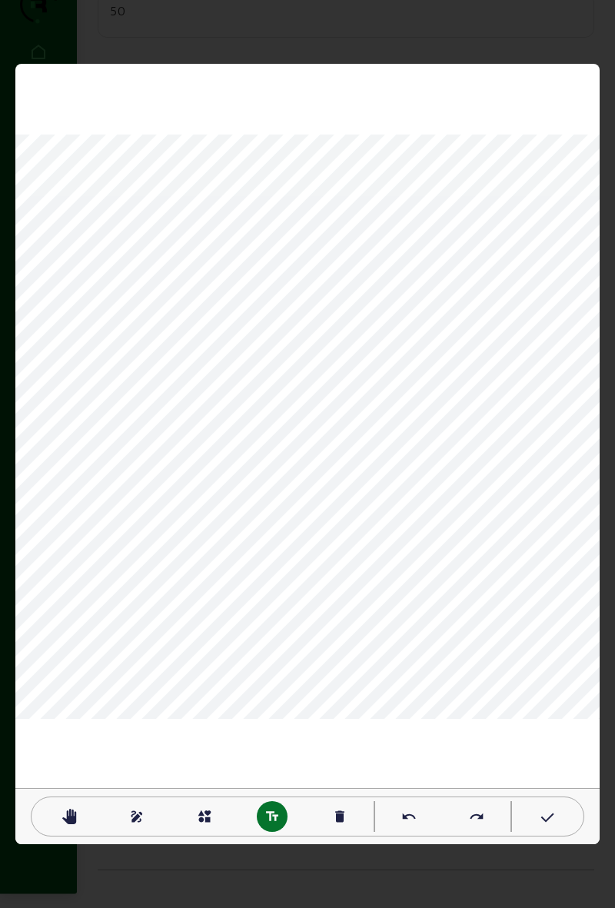
click at [71, 812] on mat-icon "pan_tool" at bounding box center [69, 816] width 15 height 15
click at [280, 817] on div "text_fields" at bounding box center [272, 816] width 31 height 31
click at [68, 826] on div "pan_tool" at bounding box center [69, 816] width 31 height 31
type textarea "T"
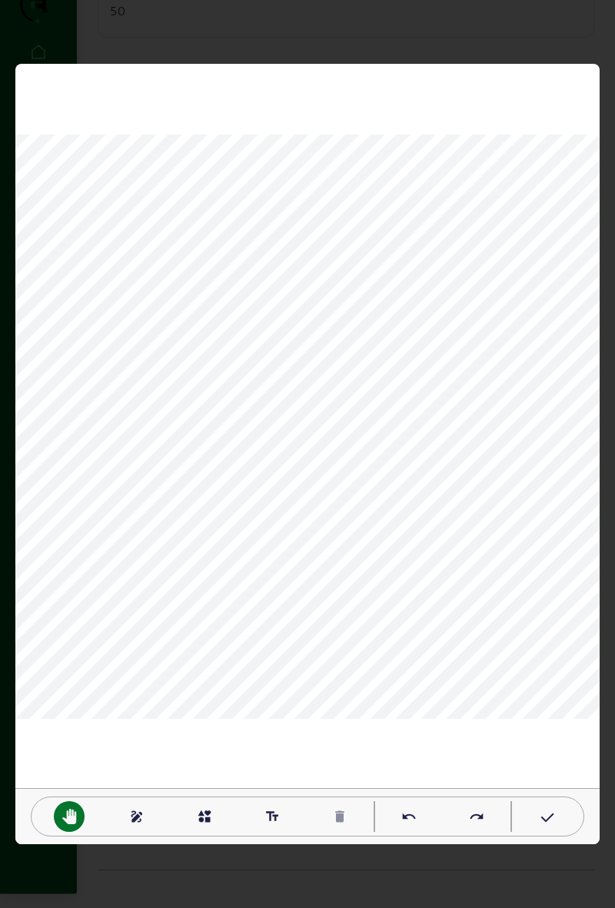
type textarea "onduleur TGBT GRD"
click at [70, 814] on mat-icon "pan_tool" at bounding box center [69, 816] width 15 height 15
click at [271, 817] on mat-icon "text_fields" at bounding box center [271, 816] width 15 height 15
click at [70, 819] on mat-icon "pan_tool" at bounding box center [69, 816] width 15 height 15
click at [261, 816] on div "text_fields" at bounding box center [272, 816] width 31 height 31
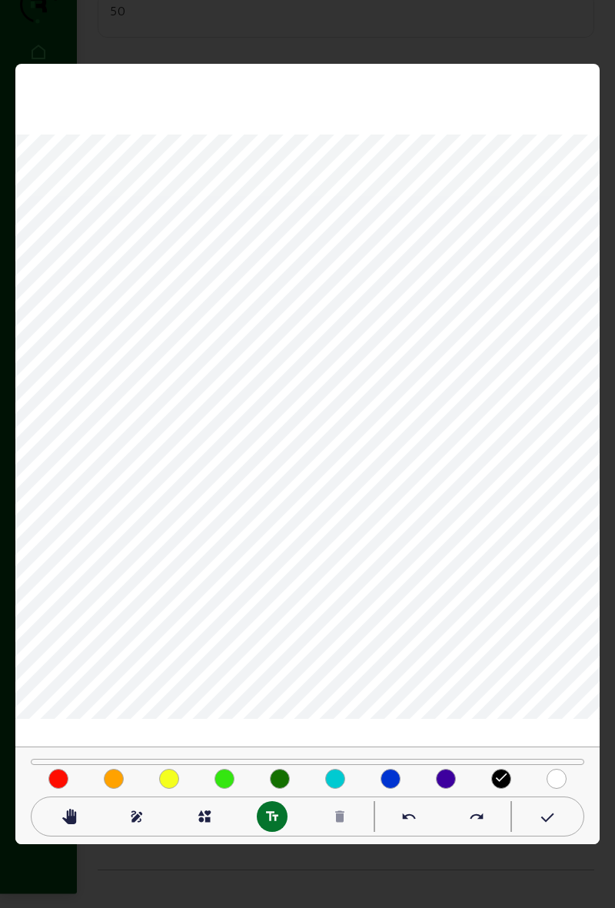
click at [271, 816] on mat-icon "text_fields" at bounding box center [271, 816] width 15 height 15
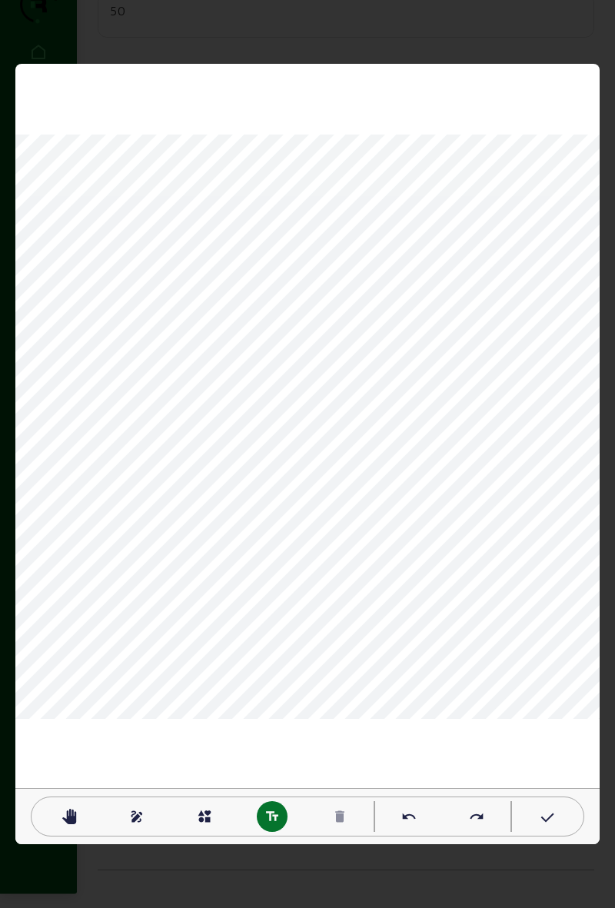
click at [284, 812] on div "text_fields" at bounding box center [272, 816] width 31 height 31
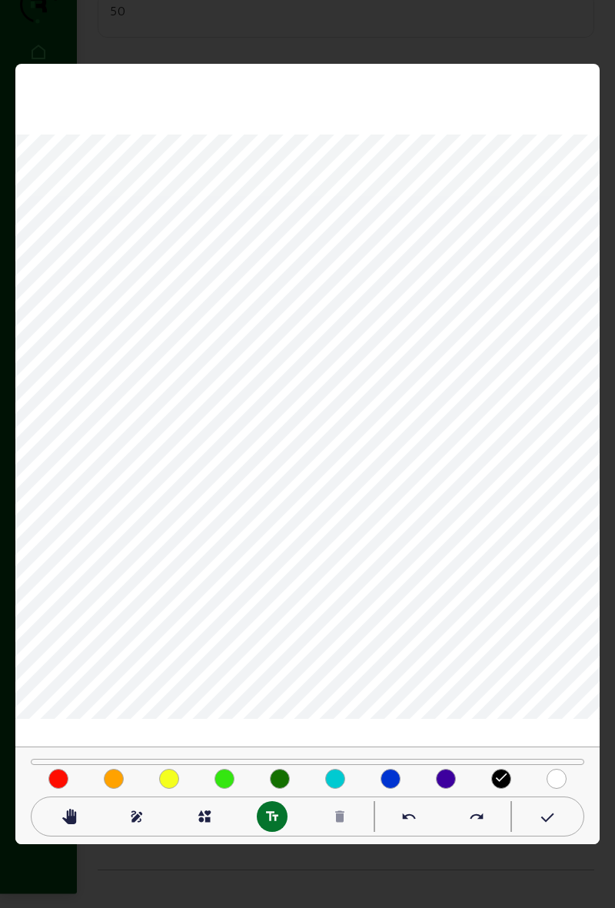
click at [548, 819] on icon at bounding box center [545, 818] width 15 height 18
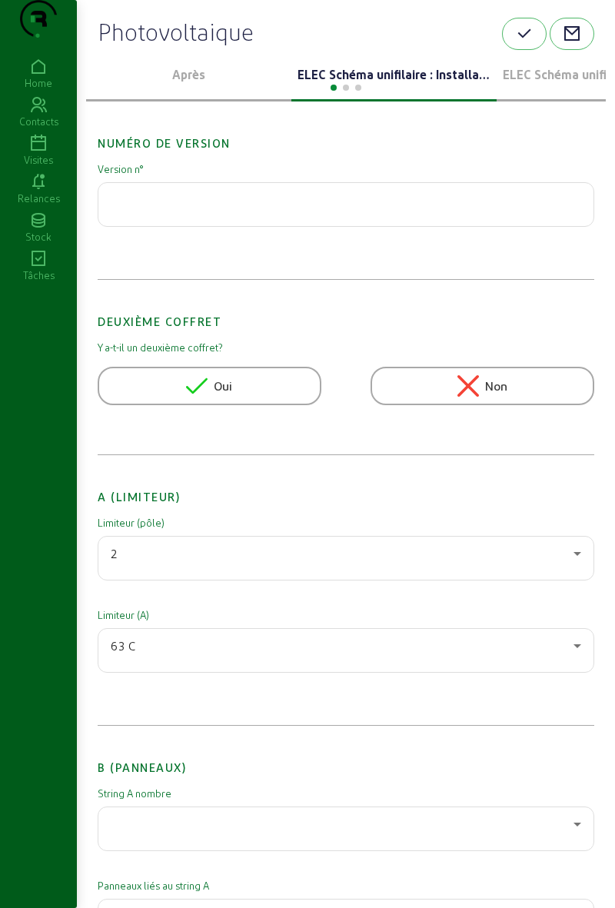
scroll to position [0, 0]
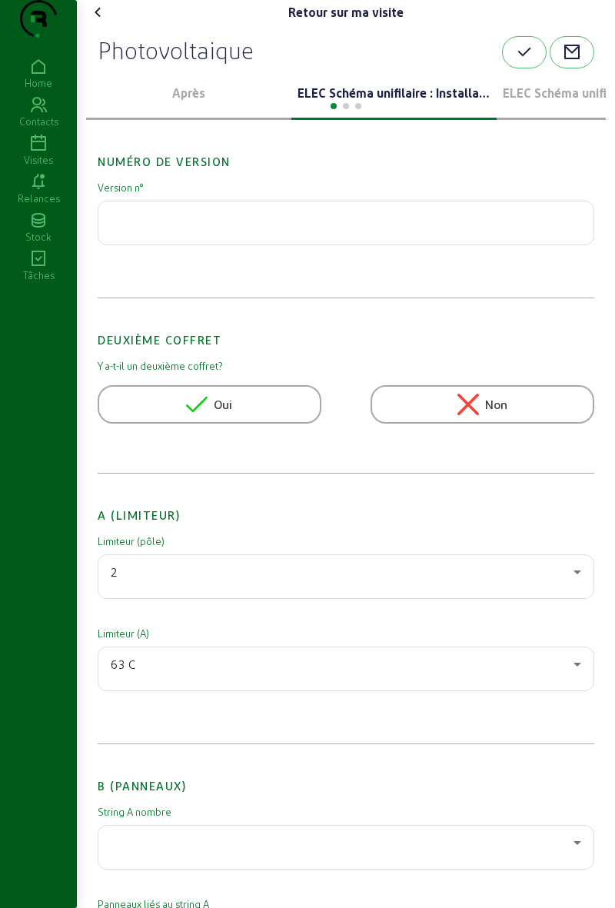
click at [509, 68] on button "button" at bounding box center [524, 52] width 45 height 32
click at [516, 62] on icon "button" at bounding box center [524, 52] width 18 height 18
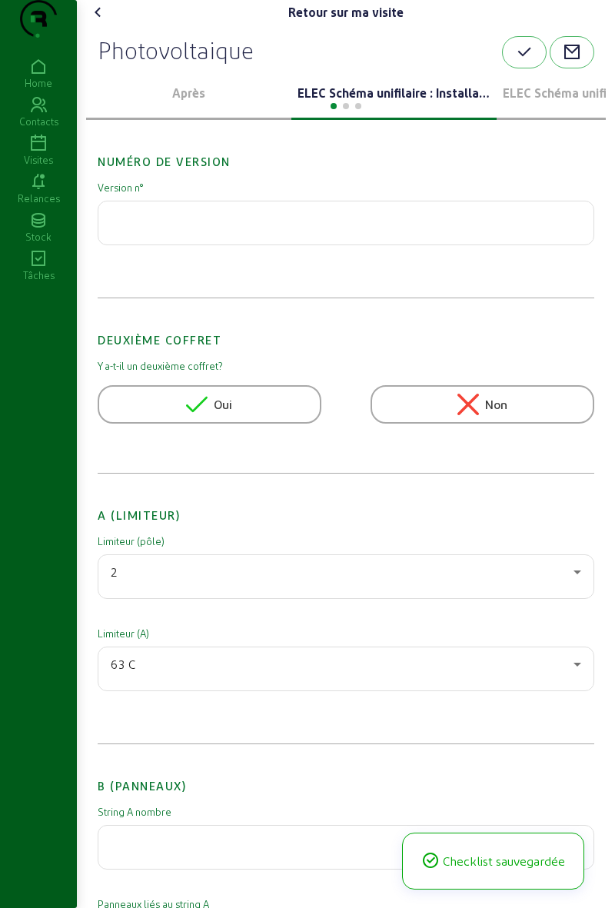
click at [111, 25] on cam-font-icon at bounding box center [98, 12] width 25 height 25
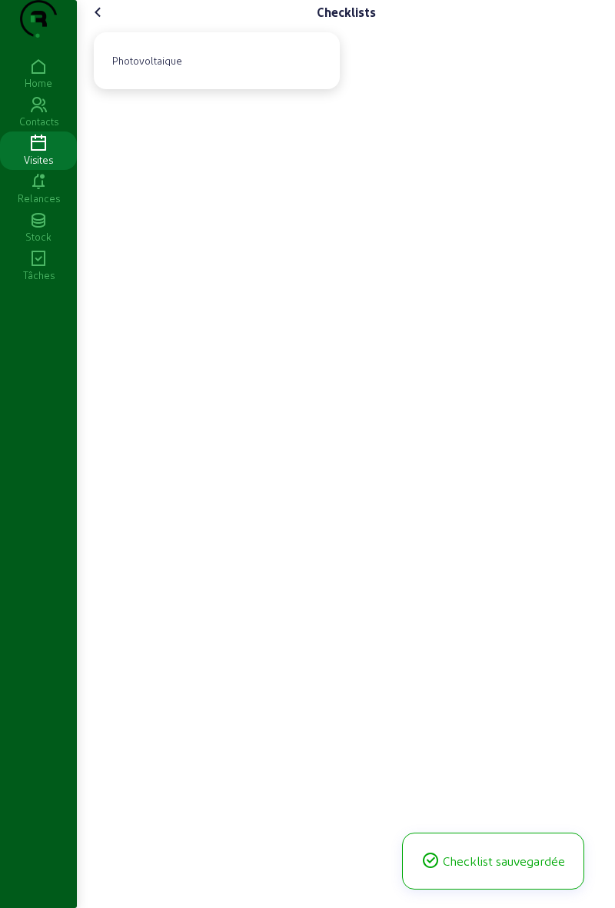
click at [105, 22] on icon at bounding box center [98, 12] width 18 height 18
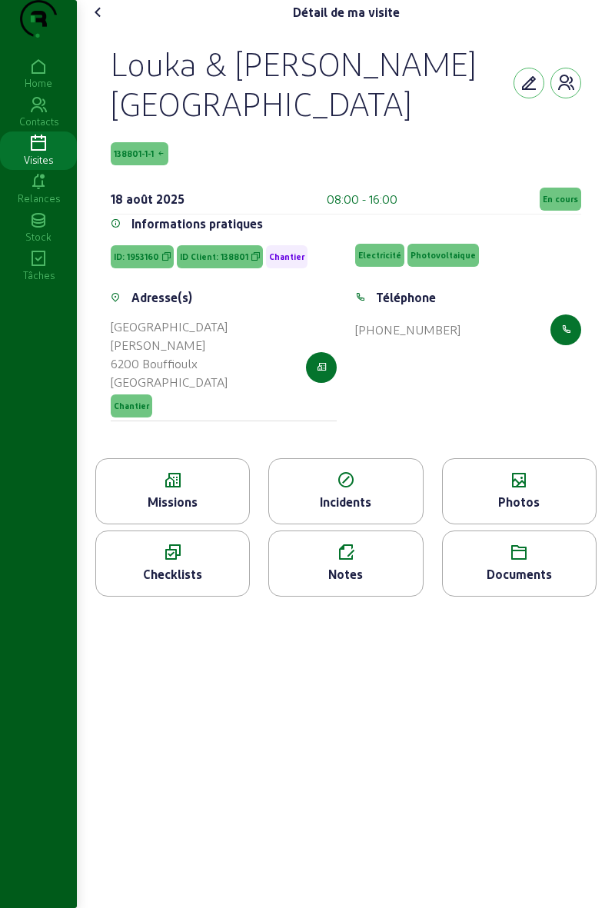
click at [564, 511] on div "Photos" at bounding box center [519, 502] width 153 height 18
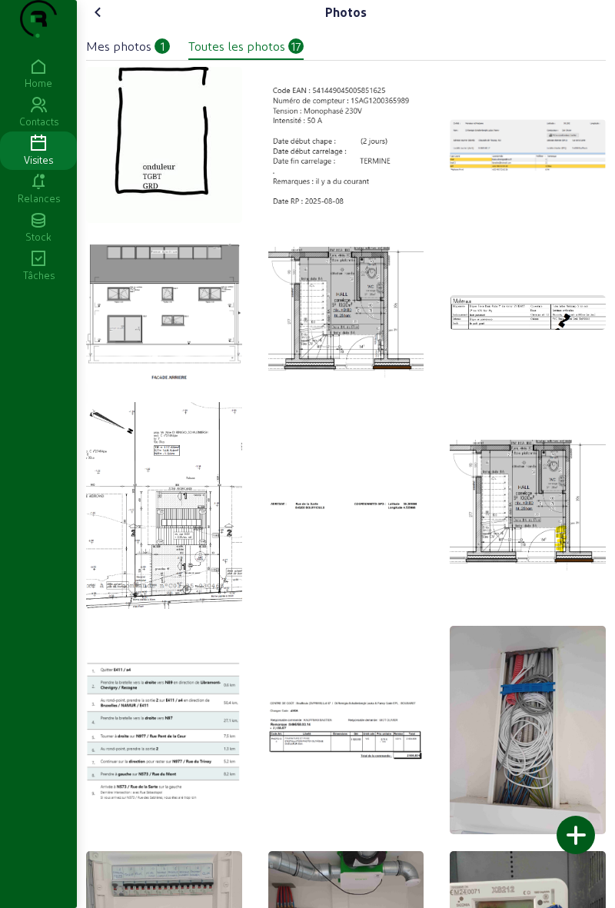
click at [581, 838] on div at bounding box center [576, 835] width 38 height 38
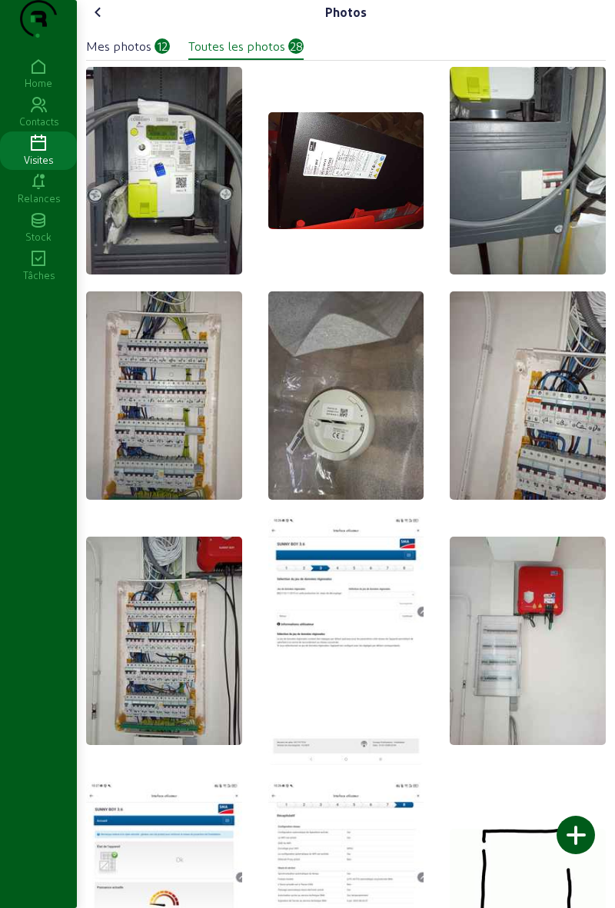
click at [171, 271] on img at bounding box center [164, 171] width 156 height 208
